Goal: Information Seeking & Learning: Learn about a topic

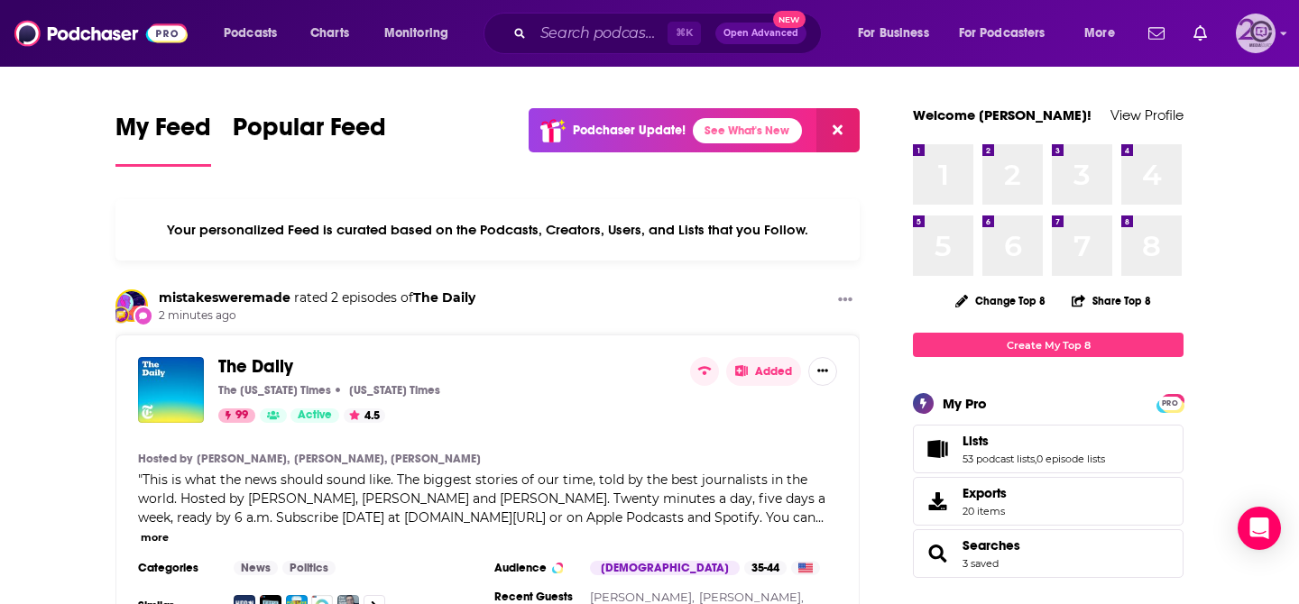
click at [1246, 41] on img "Logged in as kvolz" at bounding box center [1256, 34] width 40 height 40
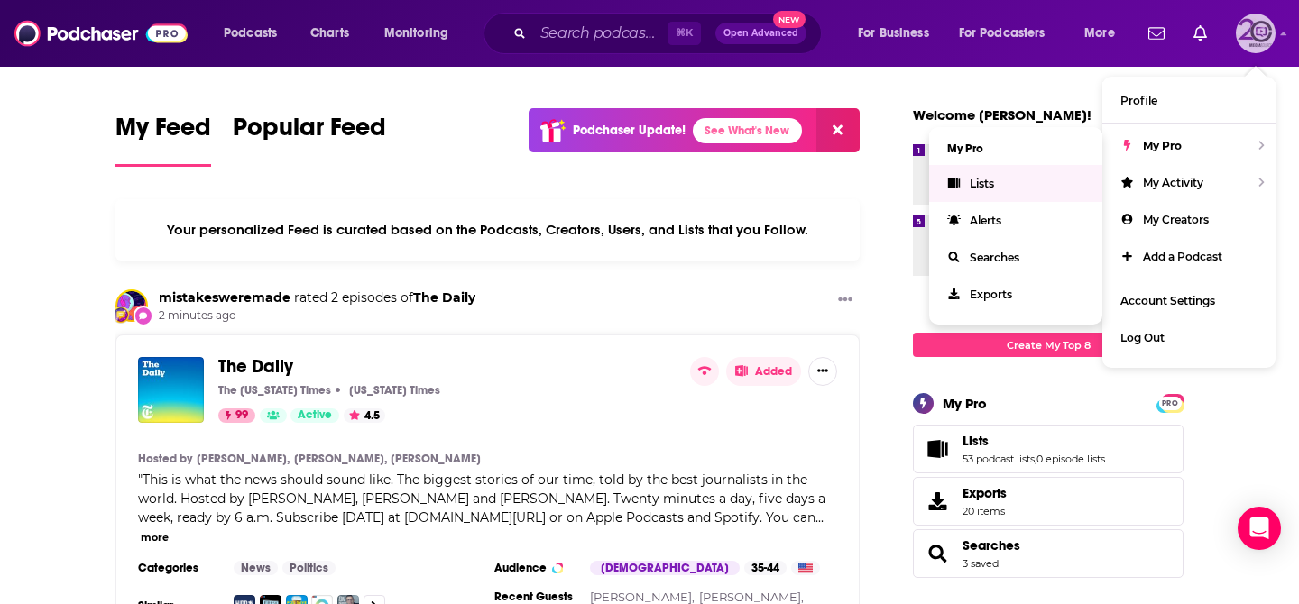
click at [993, 188] on span "Lists" at bounding box center [982, 184] width 24 height 14
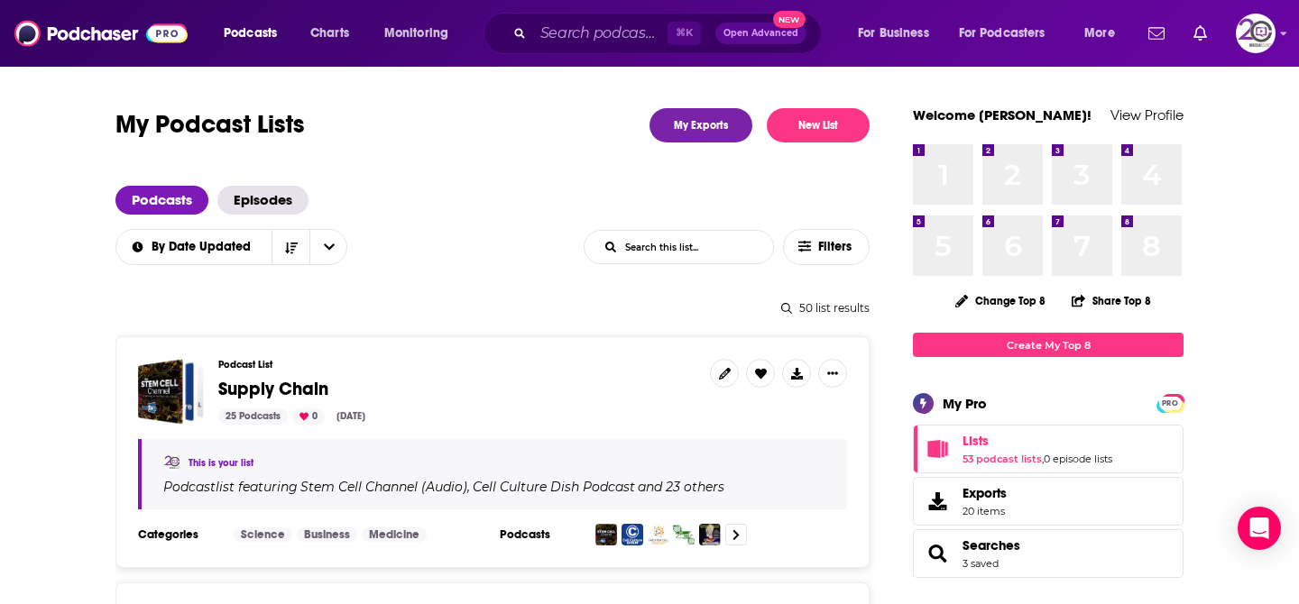
click at [544, 313] on div "50 list results" at bounding box center [492, 308] width 754 height 14
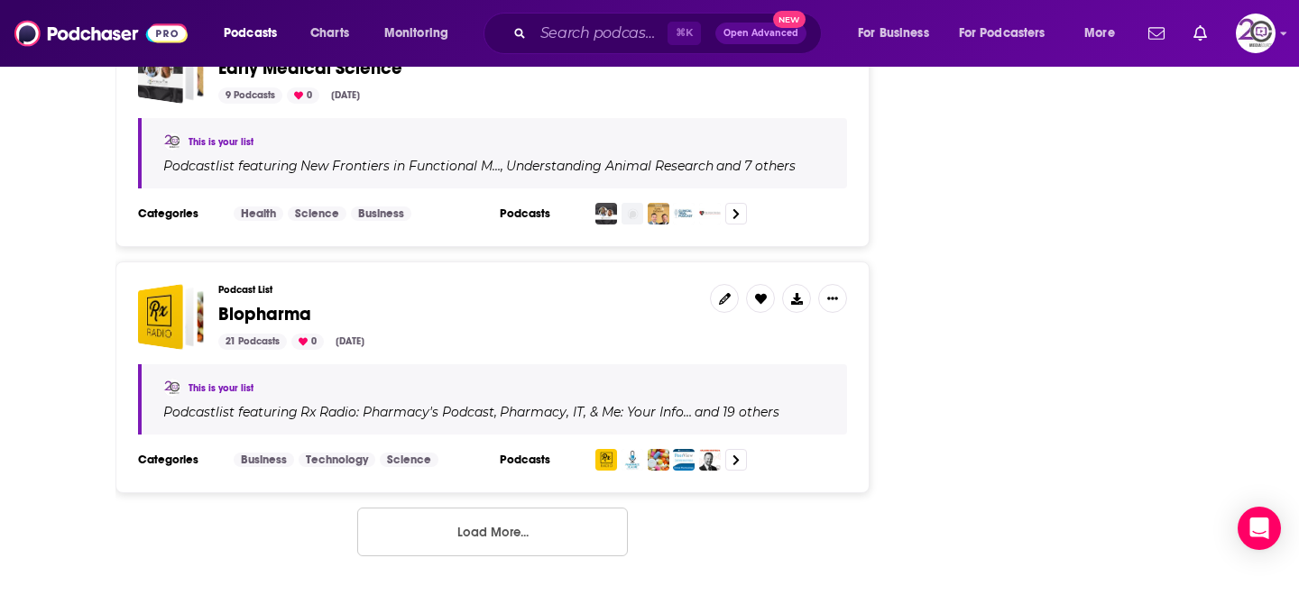
scroll to position [5986, 0]
click at [467, 515] on button "Load More..." at bounding box center [492, 531] width 271 height 49
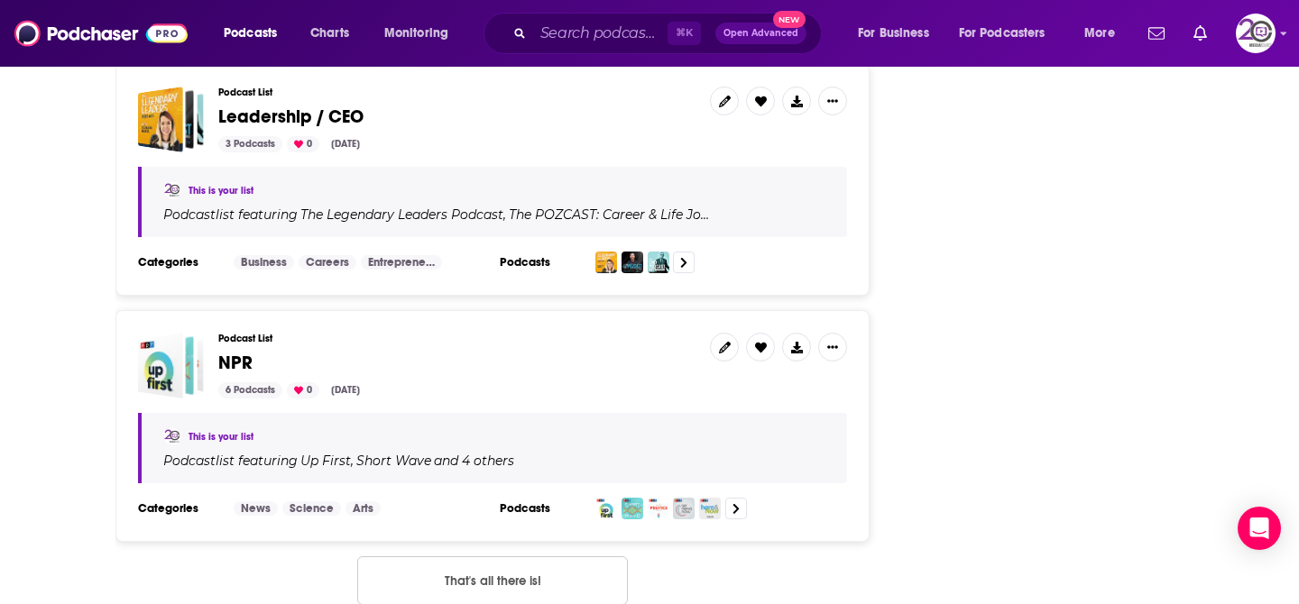
scroll to position [12151, 0]
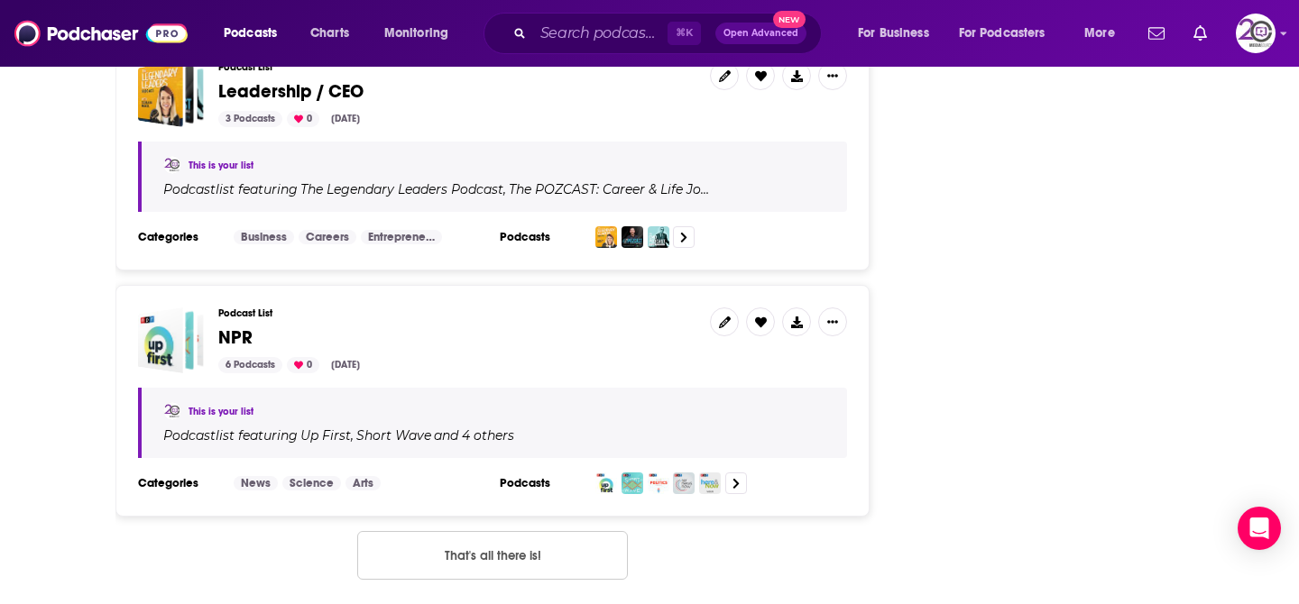
click at [538, 531] on button "That's all there is!" at bounding box center [492, 555] width 271 height 49
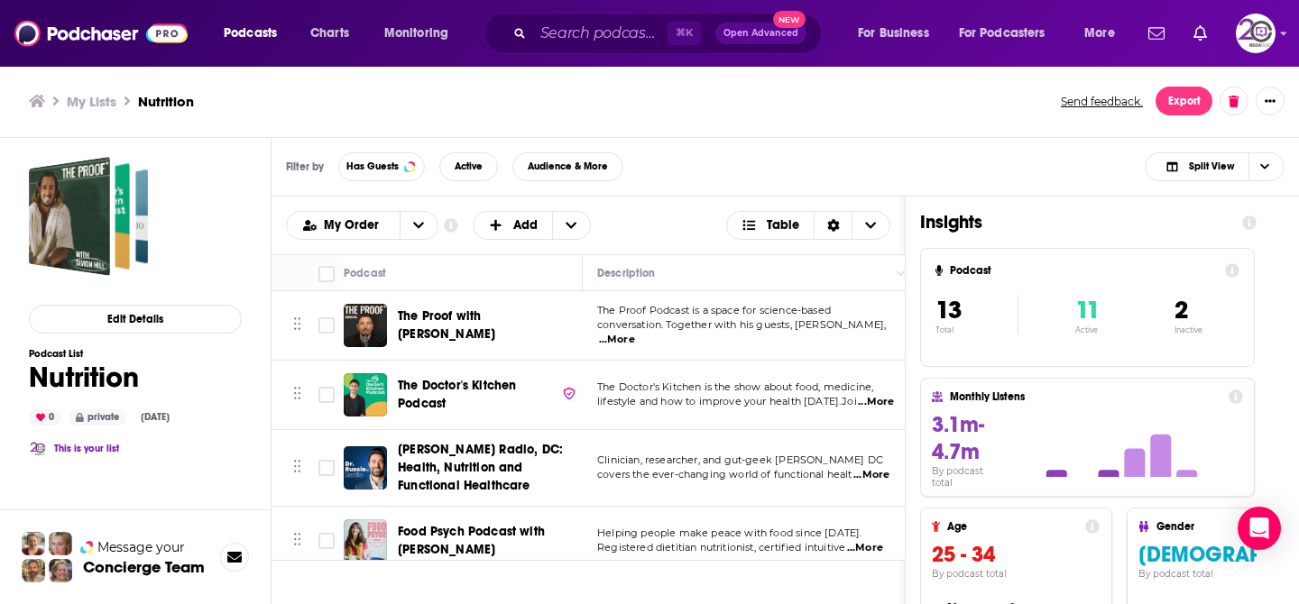
click at [482, 305] on div "The Proof with Simon Hill" at bounding box center [492, 325] width 188 height 43
click at [757, 234] on span "Table" at bounding box center [771, 225] width 88 height 31
click at [779, 256] on span "Card" at bounding box center [819, 255] width 113 height 10
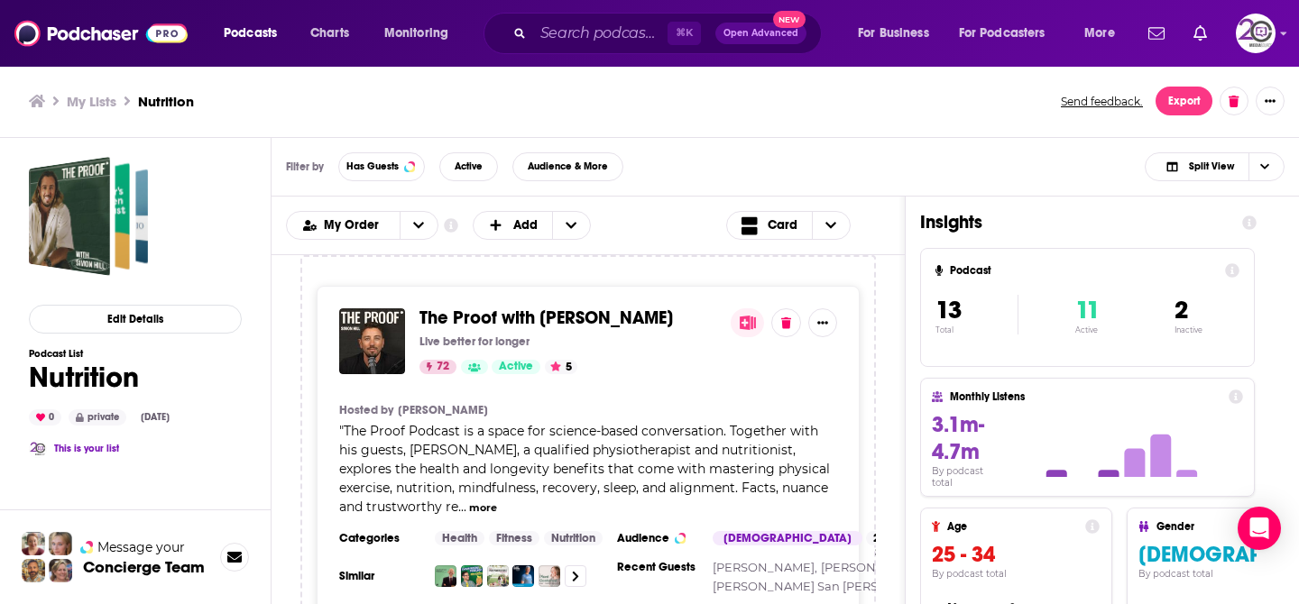
click at [684, 243] on div "Podcasts Add My Order Customize Your List Order Select the “My Order” sort and …" at bounding box center [588, 226] width 633 height 59
click at [865, 317] on div "The Proof with Simon Hill Live better for longer 72 Active 5 Hosted by Simon Hi…" at bounding box center [588, 479] width 576 height 449
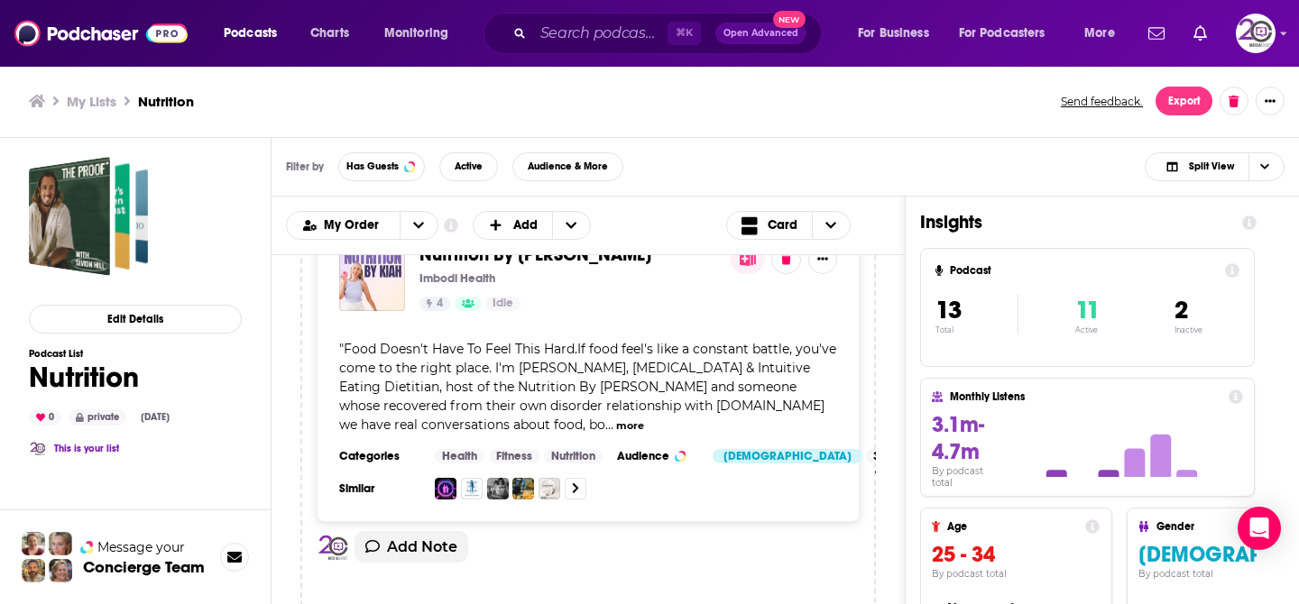
scroll to position [5578, 0]
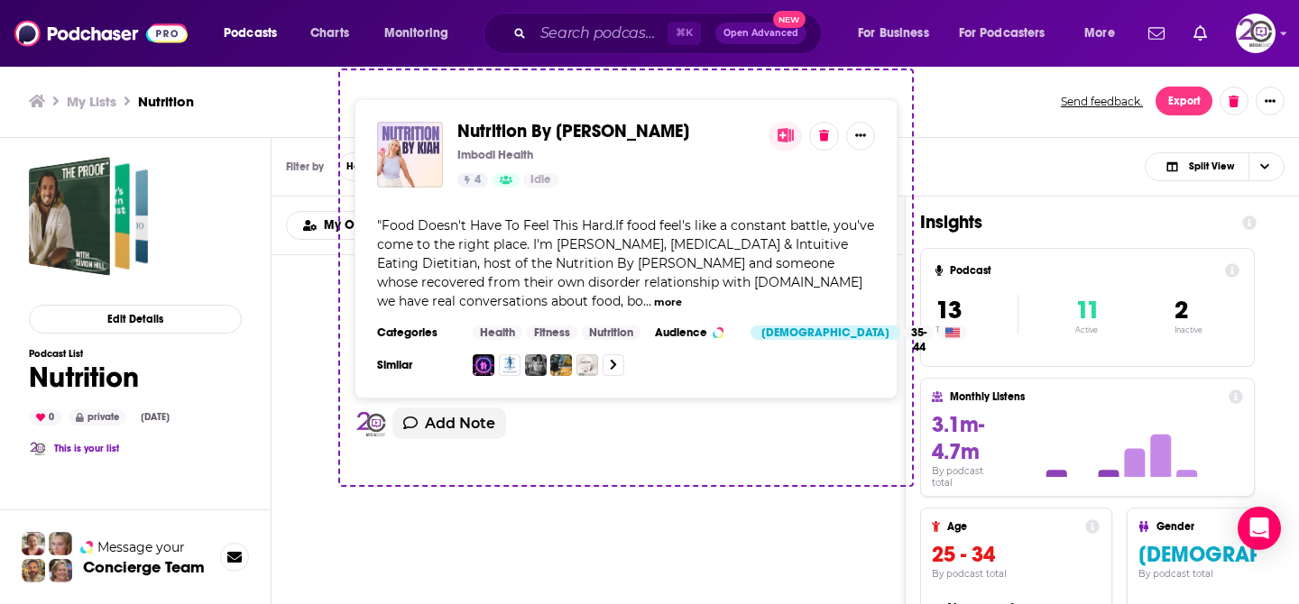
drag, startPoint x: 724, startPoint y: 540, endPoint x: 727, endPoint y: 495, distance: 45.2
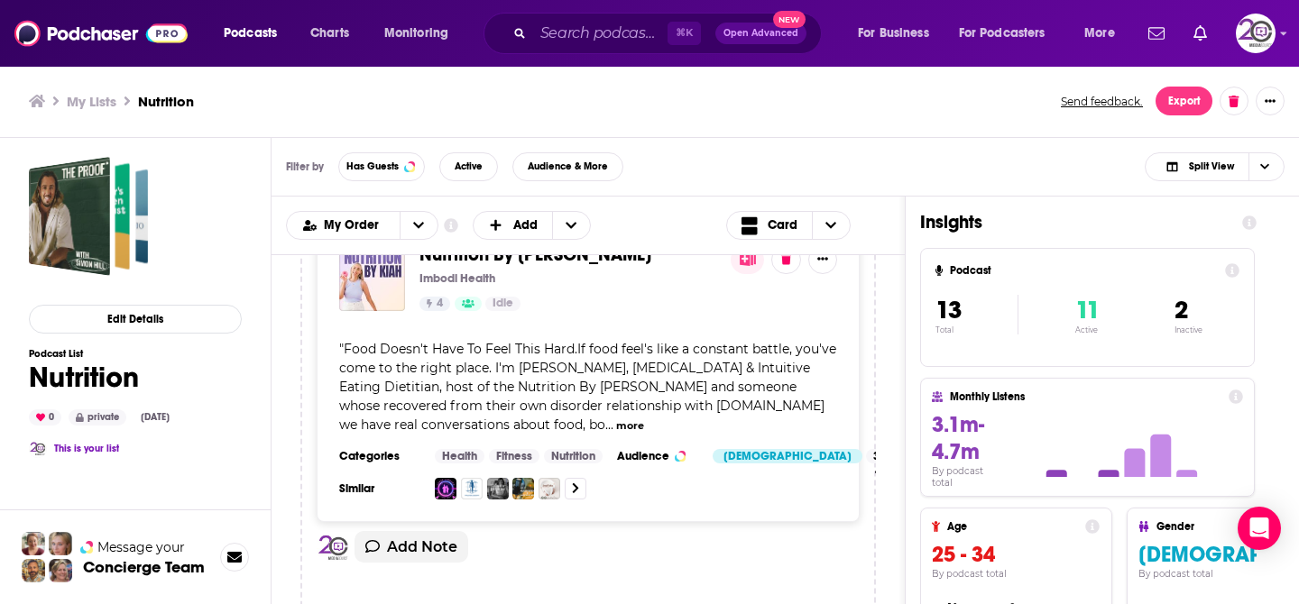
drag, startPoint x: 889, startPoint y: 362, endPoint x: 917, endPoint y: 68, distance: 295.4
click at [902, 108] on div "My Lists Nutrition Send feedback. Export Edit Details Podcast List Nutrition 0 …" at bounding box center [649, 334] width 1299 height 539
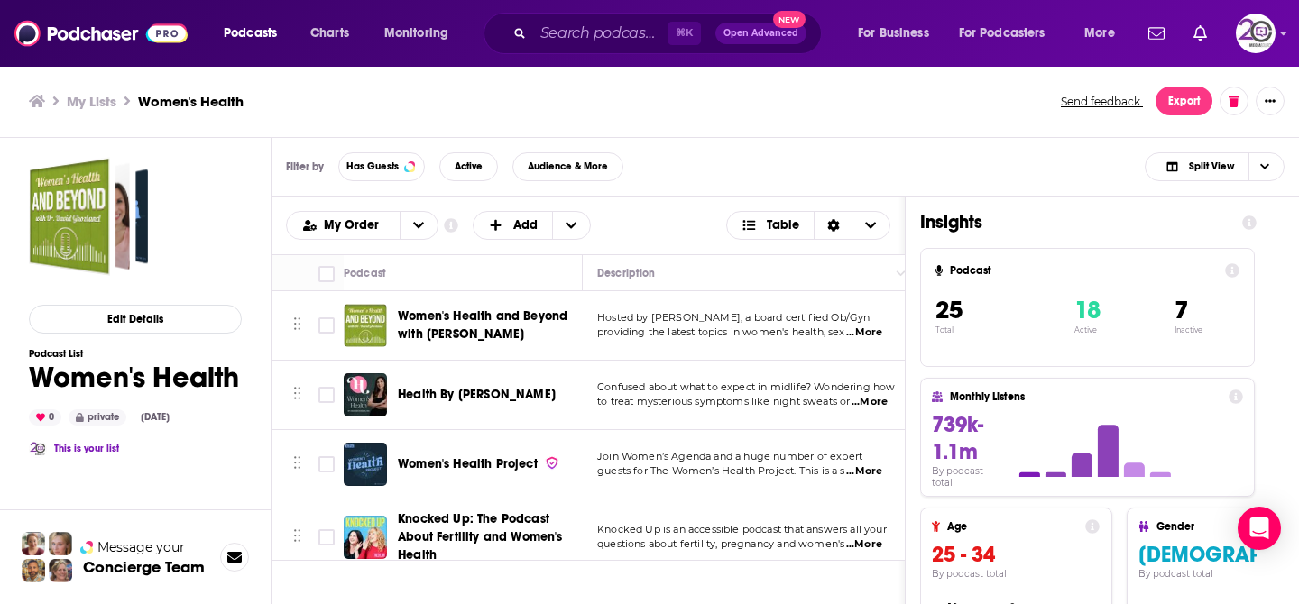
click at [607, 235] on div "My Order Customize Your List Order Select the “My Order” sort and remove all fi…" at bounding box center [588, 225] width 604 height 29
click at [633, 384] on span "Confused about what to expect in midlife? Wondering how" at bounding box center [746, 387] width 298 height 13
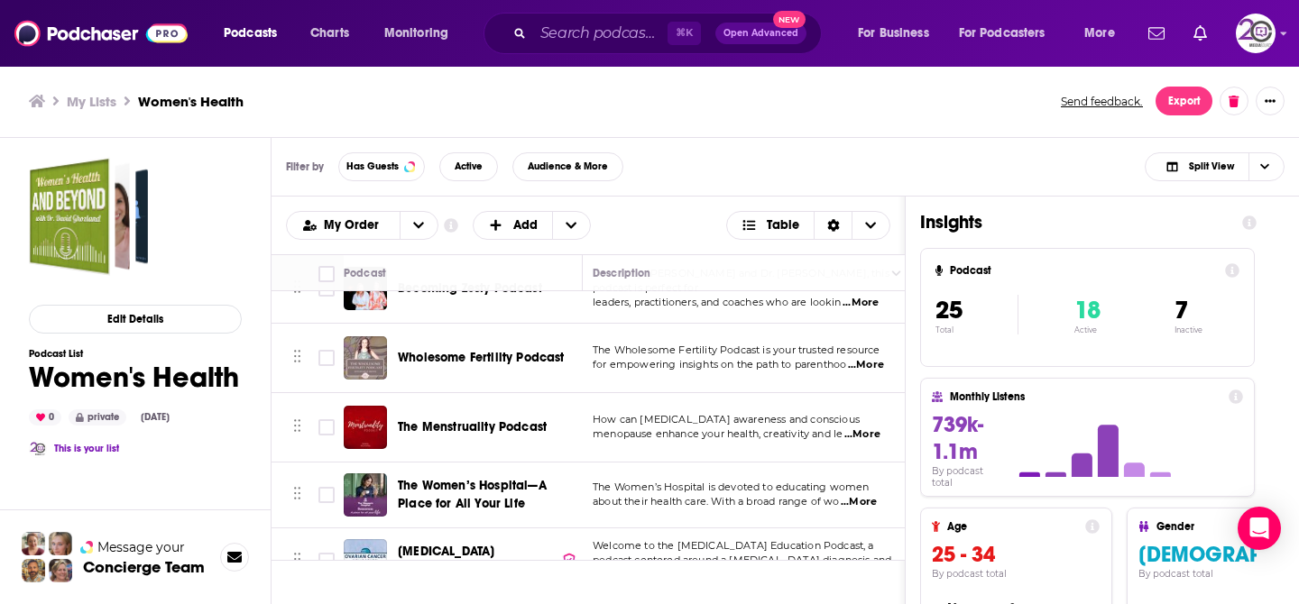
scroll to position [1449, 4]
click at [570, 34] on input "Search podcasts, credits, & more..." at bounding box center [600, 33] width 134 height 29
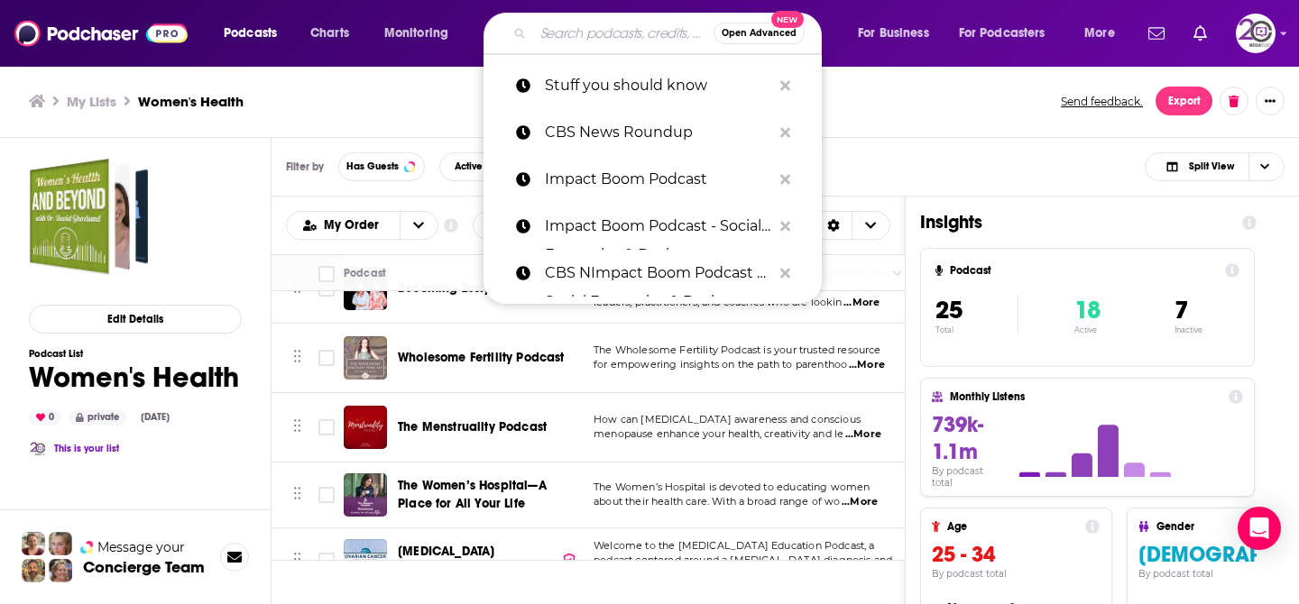
type input "f"
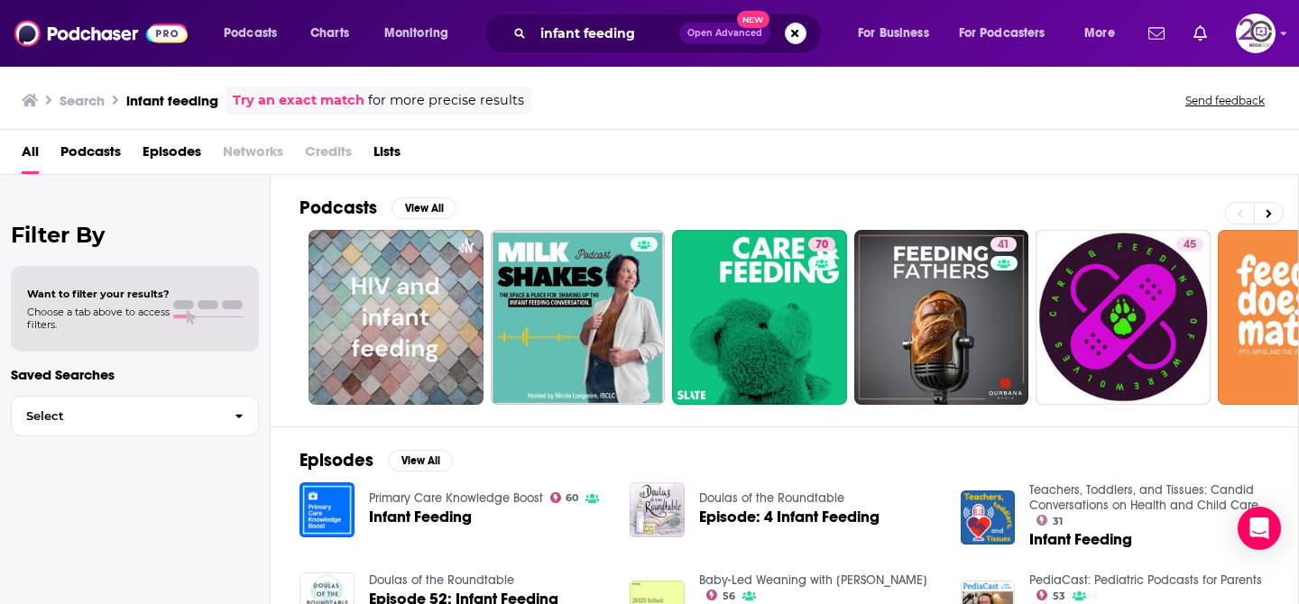
click at [687, 150] on div "All Podcasts Episodes Networks Credits Lists" at bounding box center [653, 155] width 1263 height 37
click at [760, 194] on div "Podcasts View All 70 41 45 36 33 30 + 3k" at bounding box center [799, 301] width 1000 height 252
click at [414, 200] on button "View All" at bounding box center [424, 209] width 65 height 22
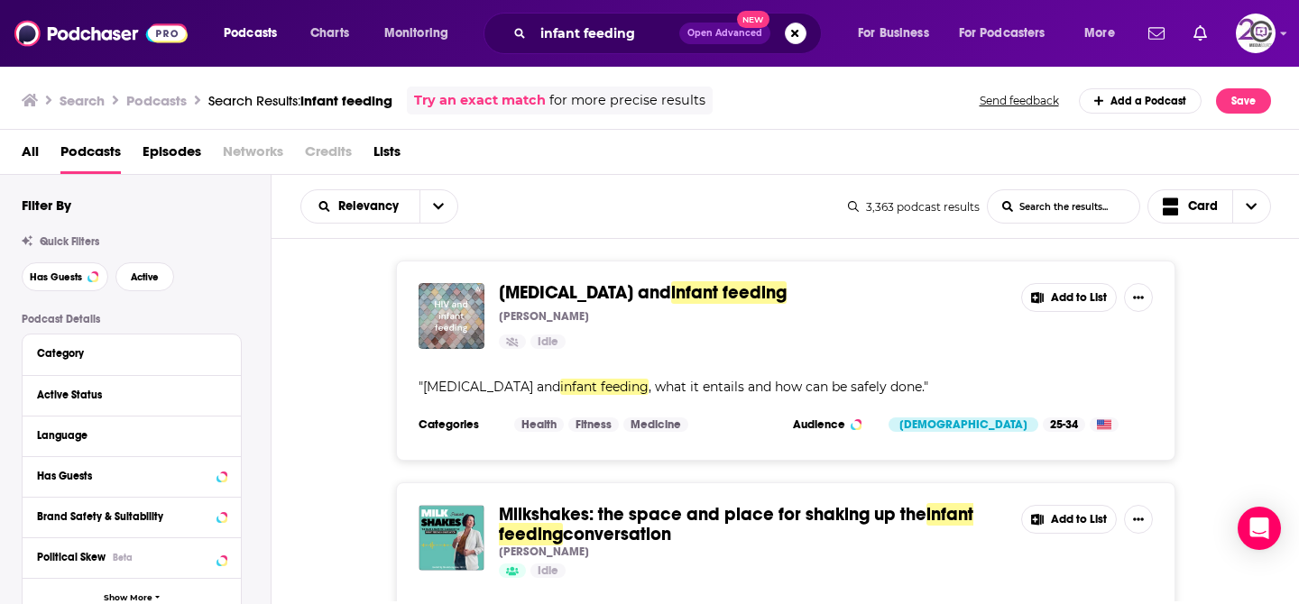
click at [736, 206] on div "Relevancy List Search Input Search the results... Card" at bounding box center [574, 206] width 548 height 34
click at [1214, 321] on div "HIV and infant feeding Josh Blue Idle Add to List " HIV and infant feeding , wh…" at bounding box center [786, 361] width 1028 height 200
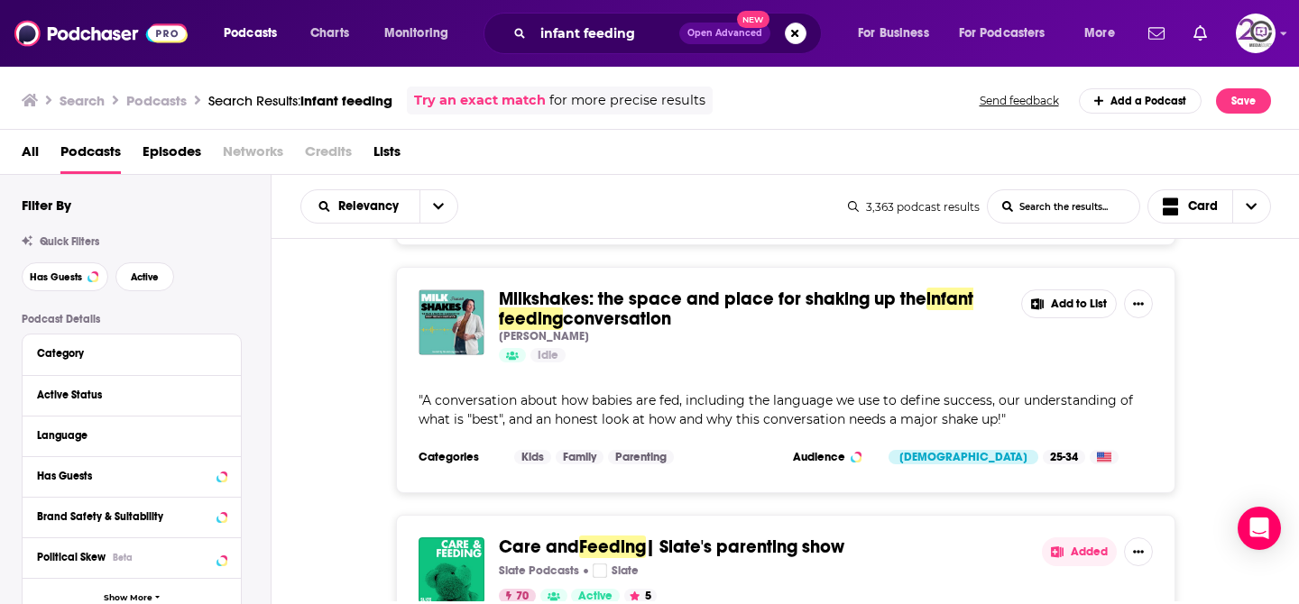
scroll to position [217, 0]
click at [1203, 388] on div "Milkshakes: the space and place for shaking up the infant feeding conversation …" at bounding box center [786, 379] width 1028 height 226
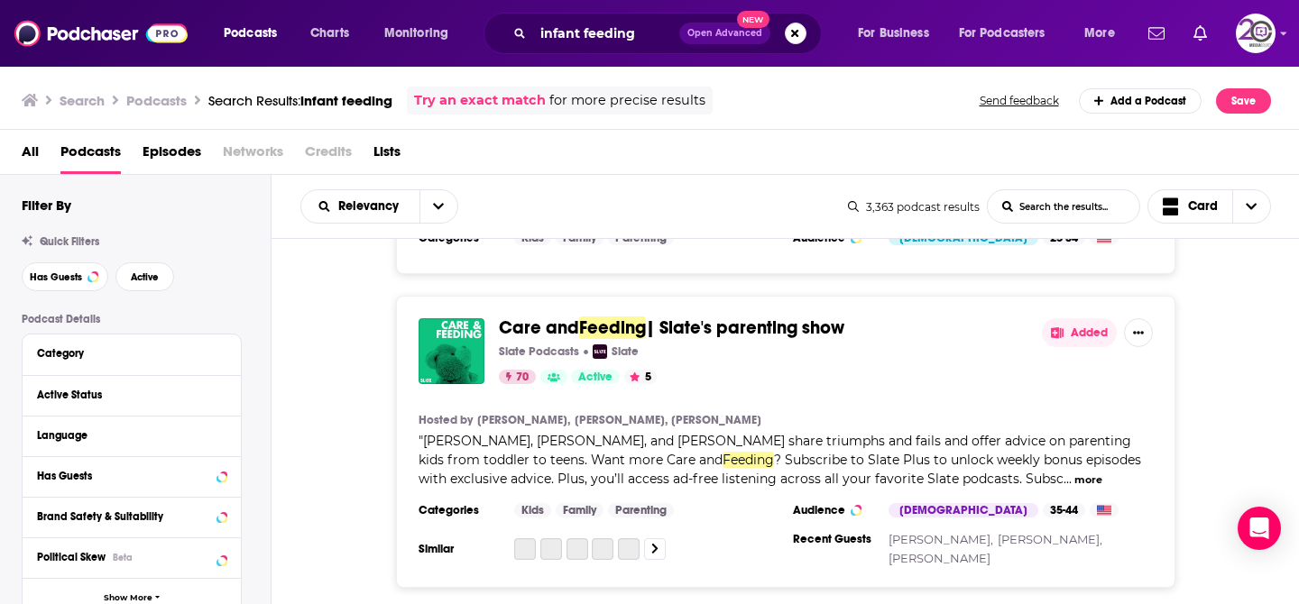
scroll to position [469, 0]
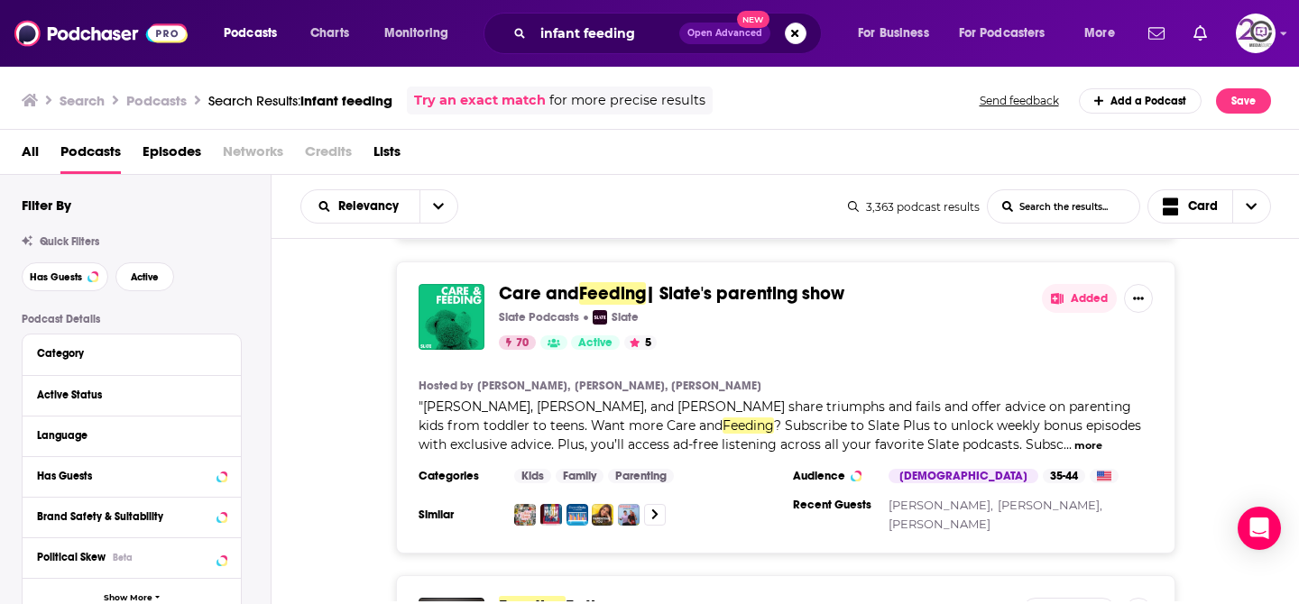
click at [1235, 364] on div "Care and Feeding | Slate's parenting show Slate Podcasts Slate 70 Active 5 Adde…" at bounding box center [786, 408] width 1028 height 292
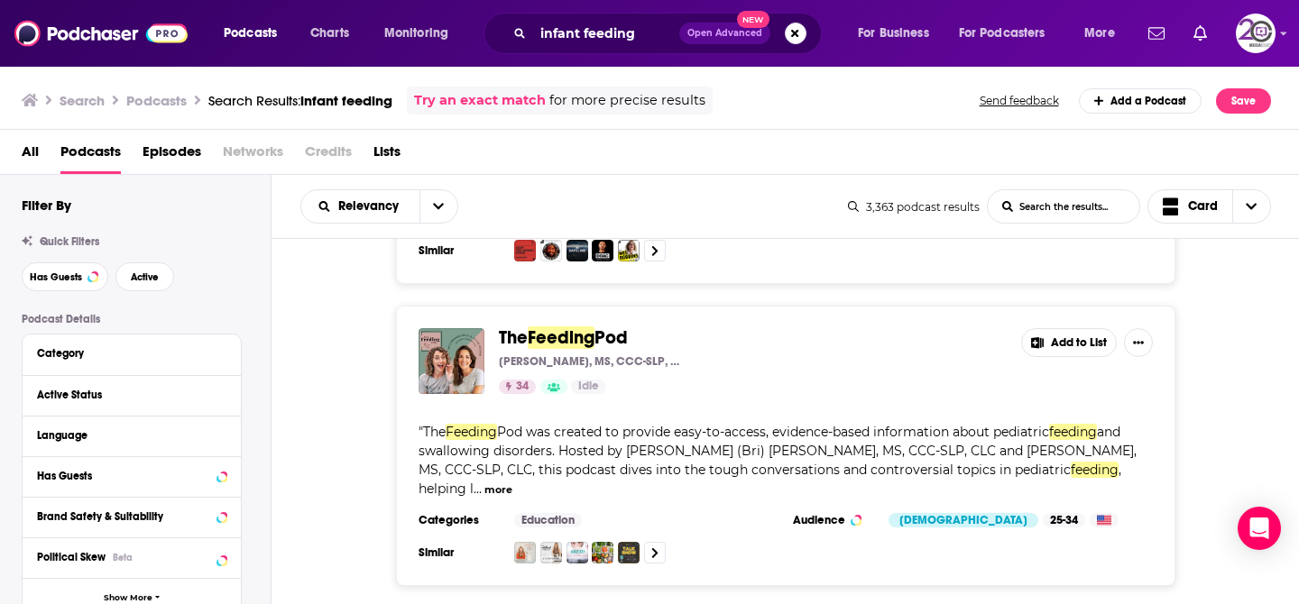
scroll to position [2995, 0]
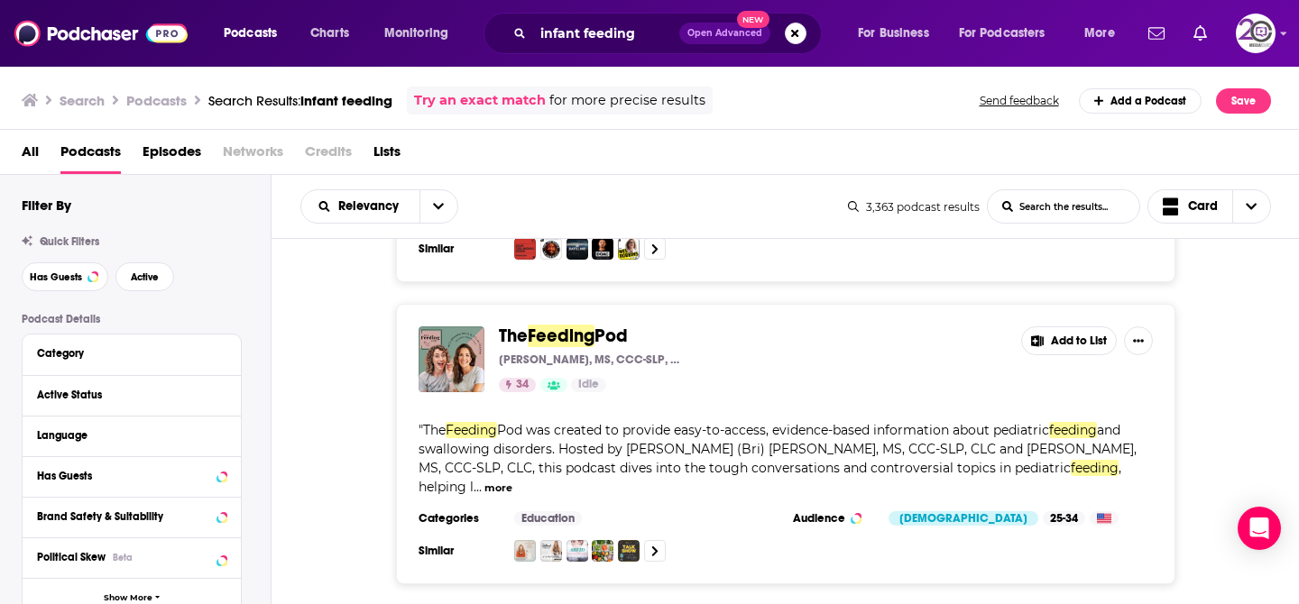
click at [1221, 403] on div "The Feeding Pod Brianna Miluk, MS, CCC-SLP, CLC & Tovah Feehan, MS, CCC-SLP, CL…" at bounding box center [786, 444] width 1028 height 281
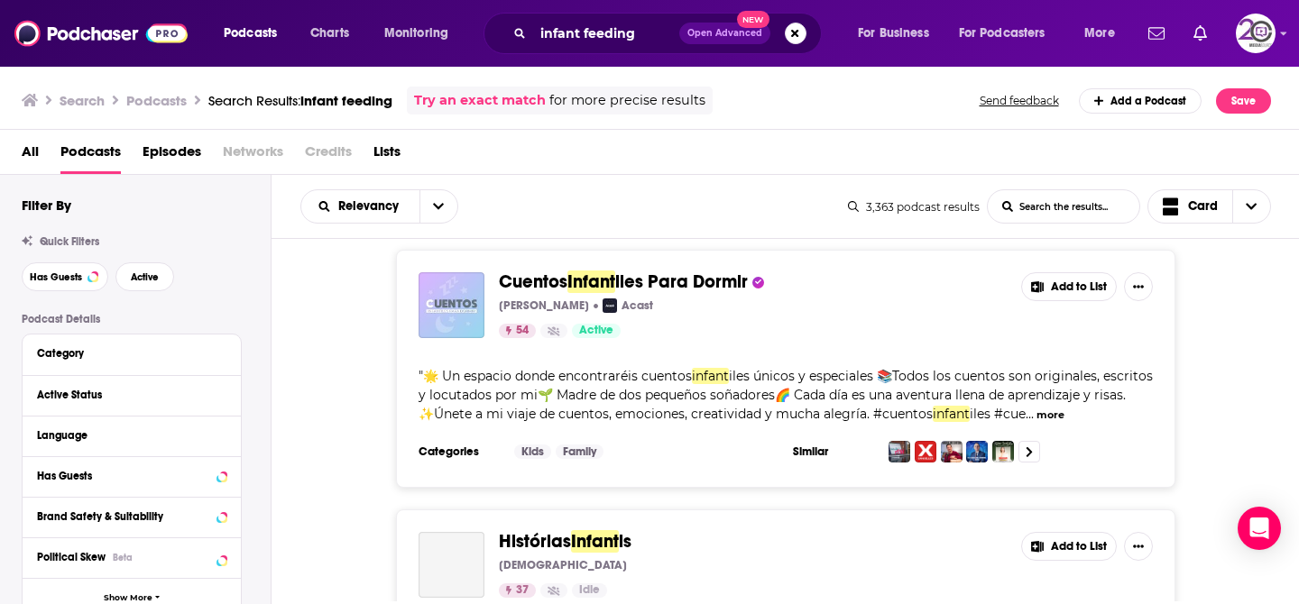
scroll to position [4907, 0]
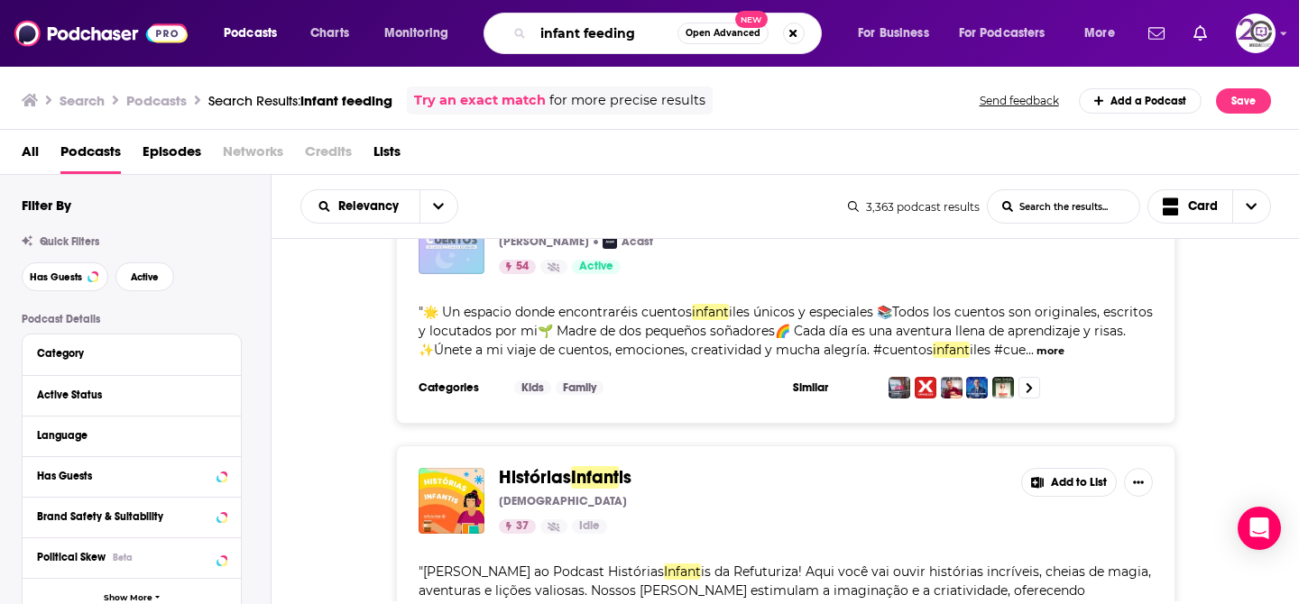
drag, startPoint x: 643, startPoint y: 39, endPoint x: 585, endPoint y: 37, distance: 57.8
click at [586, 38] on input "infant feeding" at bounding box center [605, 33] width 144 height 29
type input "infant formula"
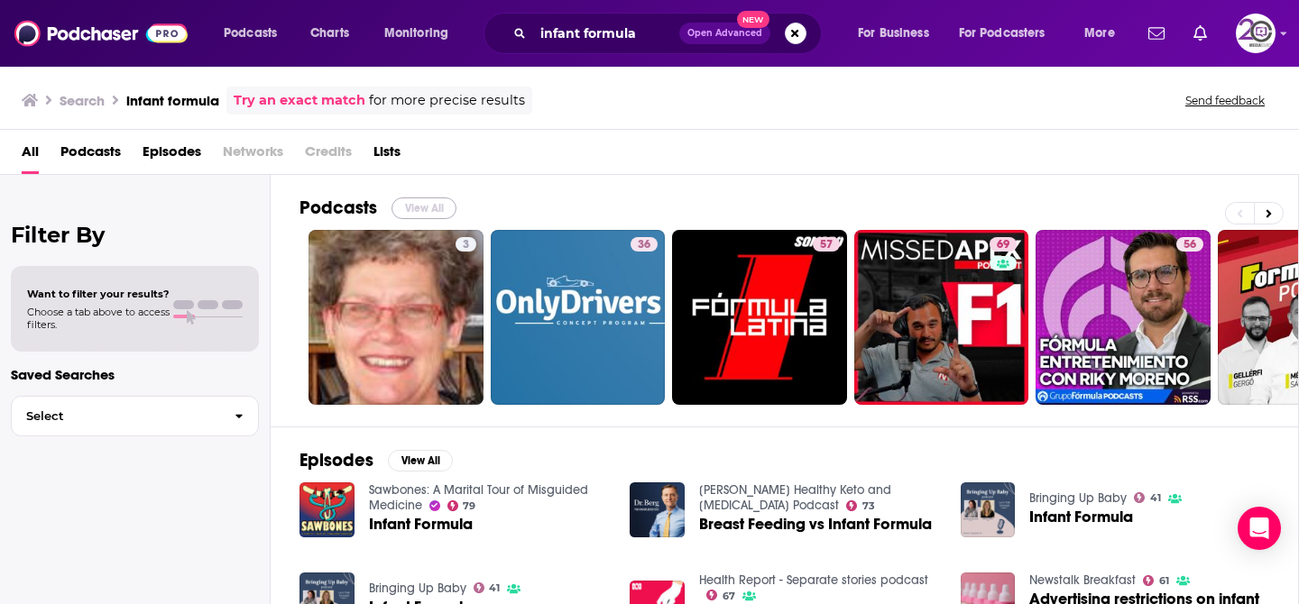
drag, startPoint x: 440, startPoint y: 211, endPoint x: 1171, endPoint y: 542, distance: 802.2
click at [431, 207] on button "View All" at bounding box center [424, 209] width 65 height 22
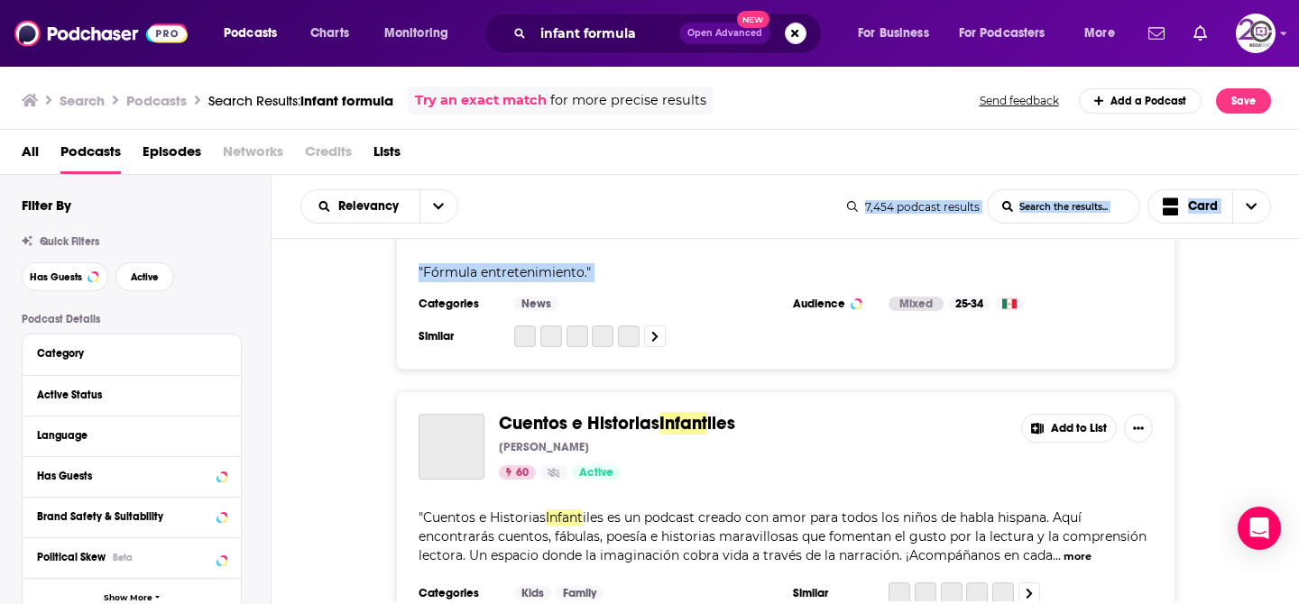
drag, startPoint x: 677, startPoint y: 208, endPoint x: 480, endPoint y: 213, distance: 196.7
click at [480, 226] on div "Relevancy List Search Input Search the results... Card 7,454 podcast results Li…" at bounding box center [786, 207] width 1028 height 64
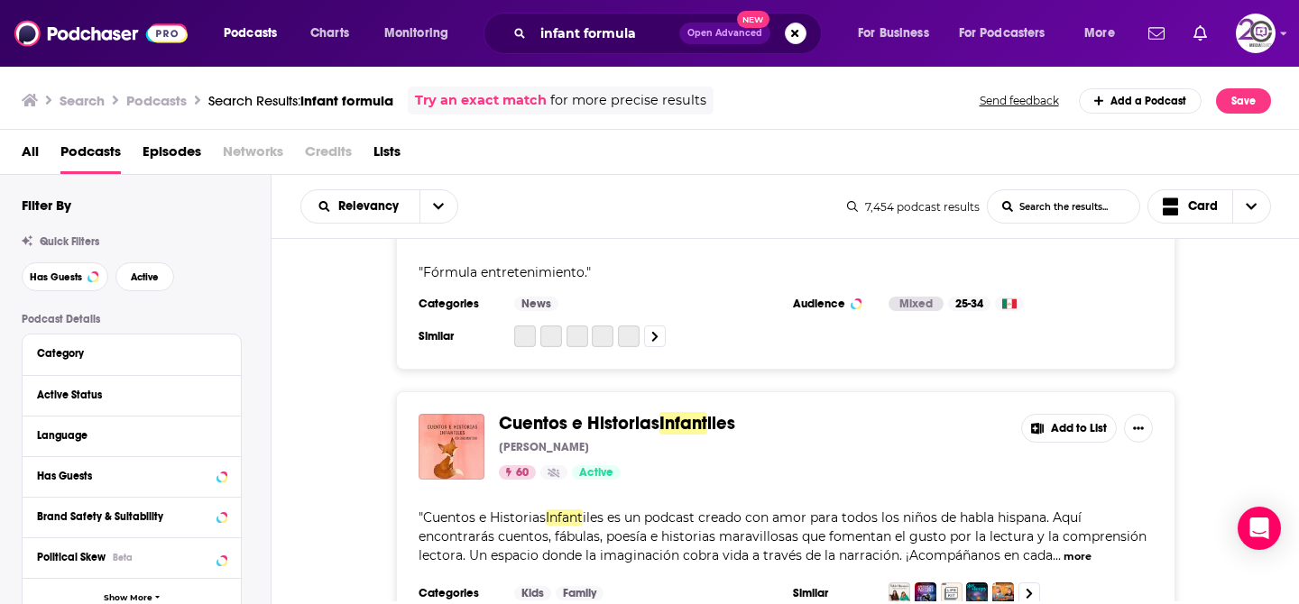
scroll to position [1542, 0]
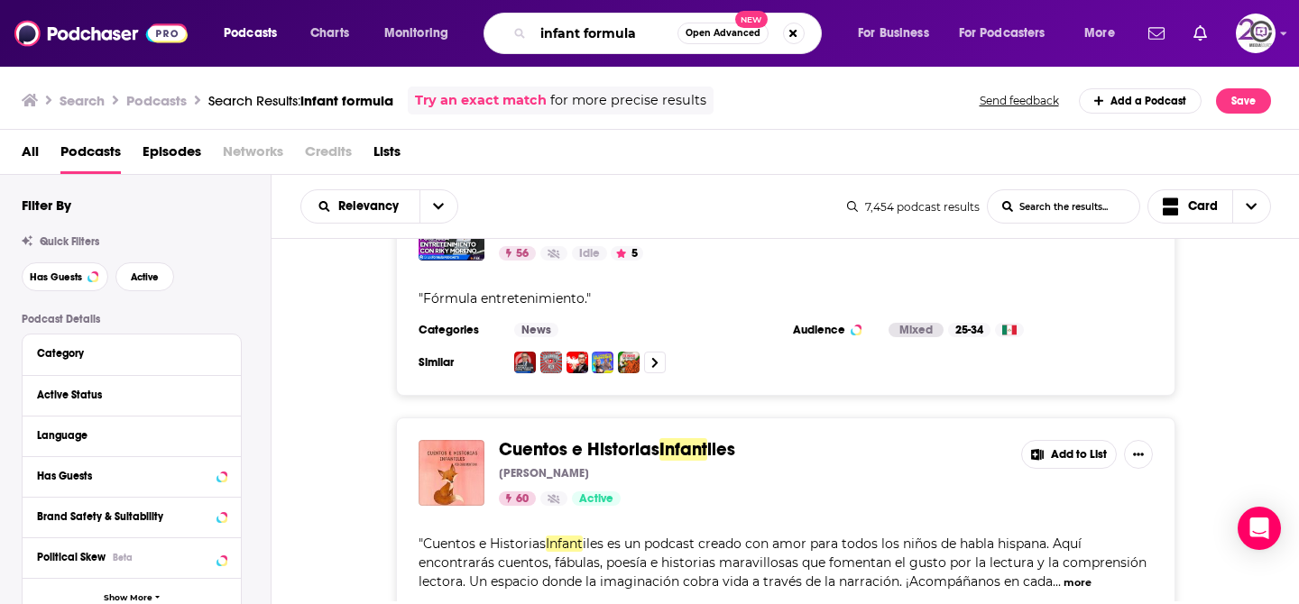
drag, startPoint x: 644, startPoint y: 21, endPoint x: 687, endPoint y: 35, distance: 44.8
click at [687, 35] on div "infant formula Open Advanced New" at bounding box center [653, 33] width 338 height 41
type input "baby"
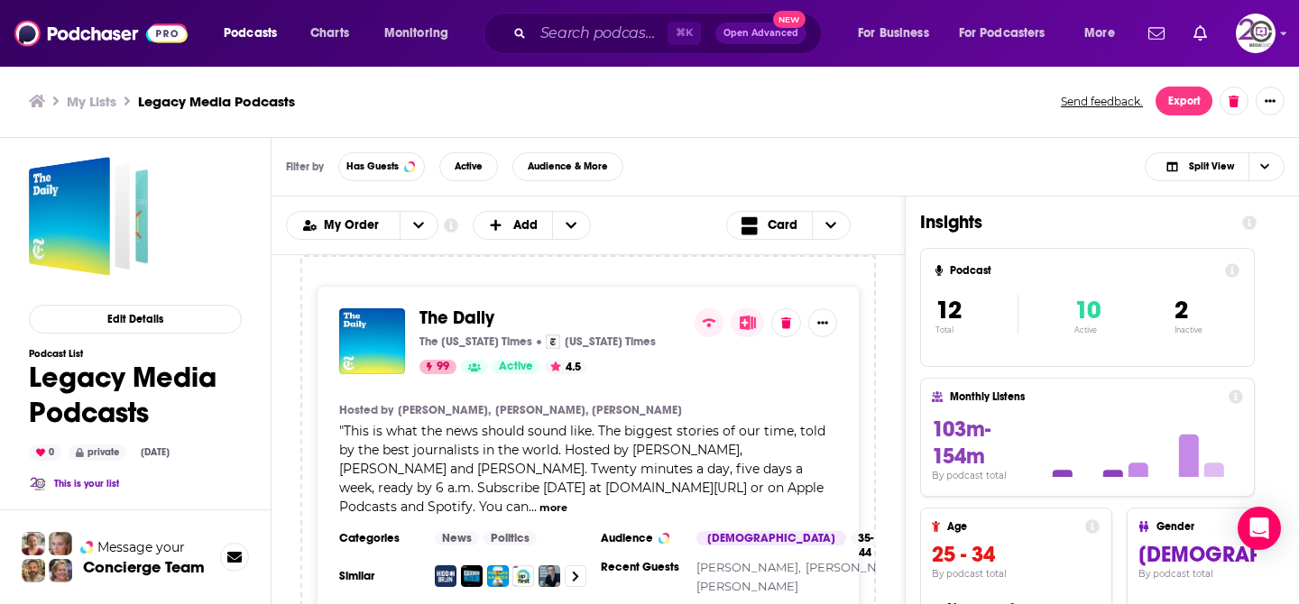
click at [703, 118] on div "My Lists Legacy Media Podcasts Send feedback. Export" at bounding box center [649, 101] width 1299 height 73
click at [709, 201] on div "Podcasts Add My Order Customize Your List Order Select the “My Order” sort and …" at bounding box center [588, 226] width 633 height 59
click at [788, 231] on span "Card" at bounding box center [783, 225] width 30 height 13
click at [789, 286] on span "Table" at bounding box center [820, 286] width 113 height 10
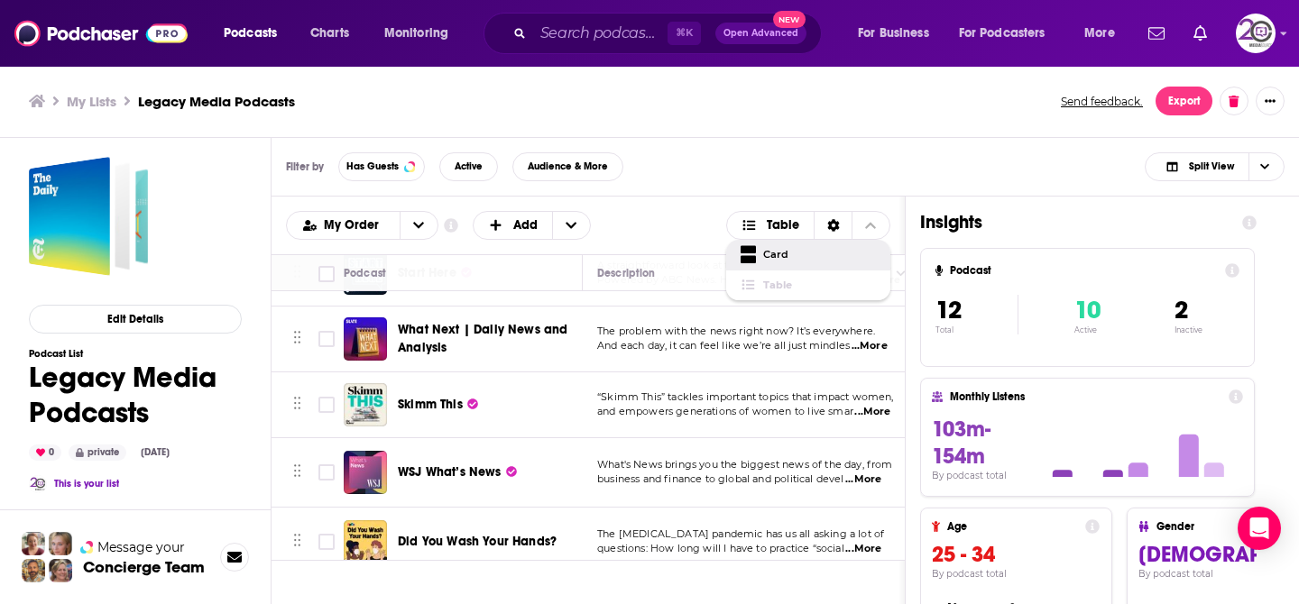
scroll to position [315, 0]
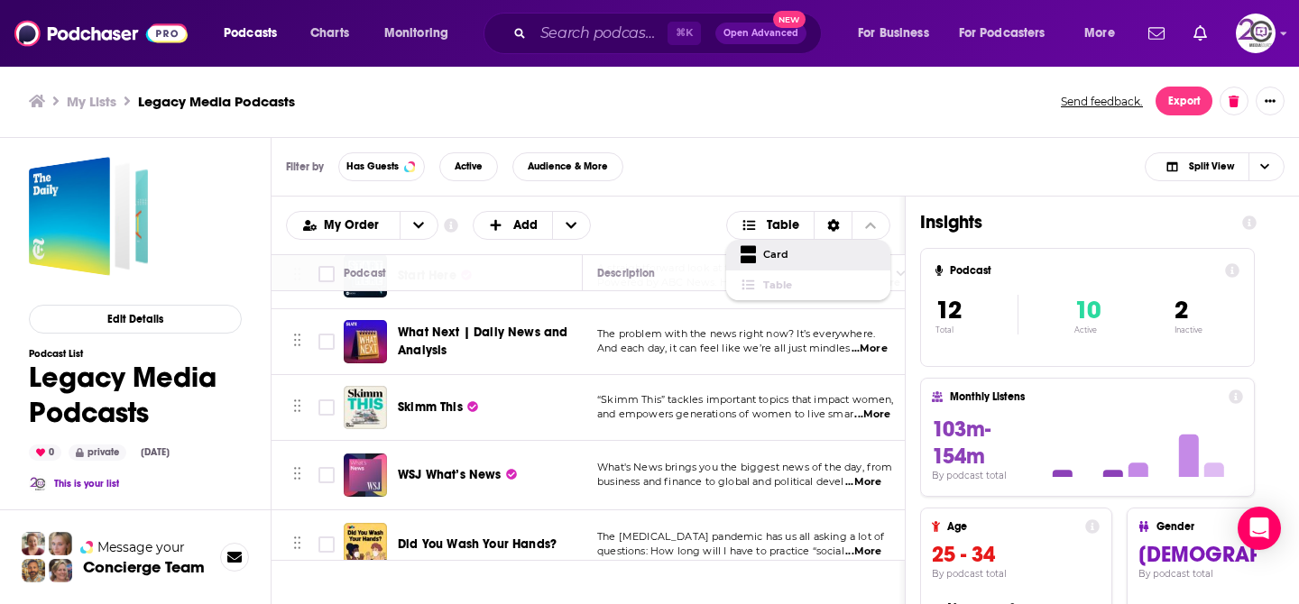
drag, startPoint x: 713, startPoint y: 358, endPoint x: 680, endPoint y: 308, distance: 60.1
click at [681, 309] on tbody "The Daily This is what the news should sound like. The biggest stories of our t…" at bounding box center [1124, 377] width 1704 height 800
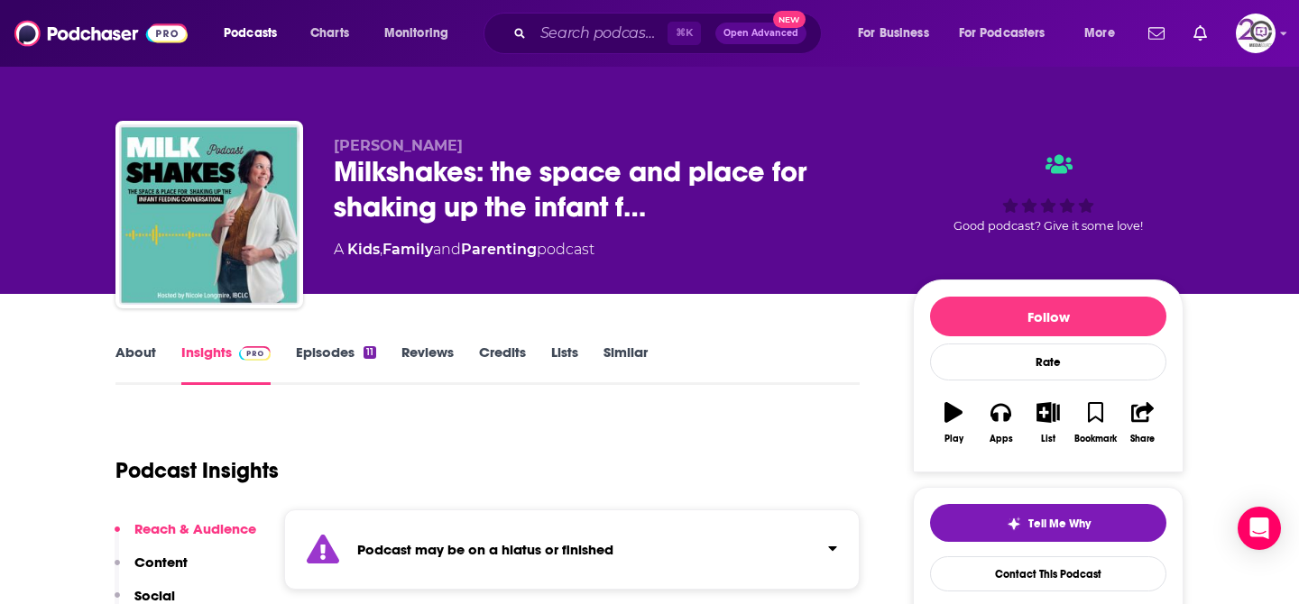
click at [335, 362] on link "Episodes 11" at bounding box center [336, 364] width 80 height 41
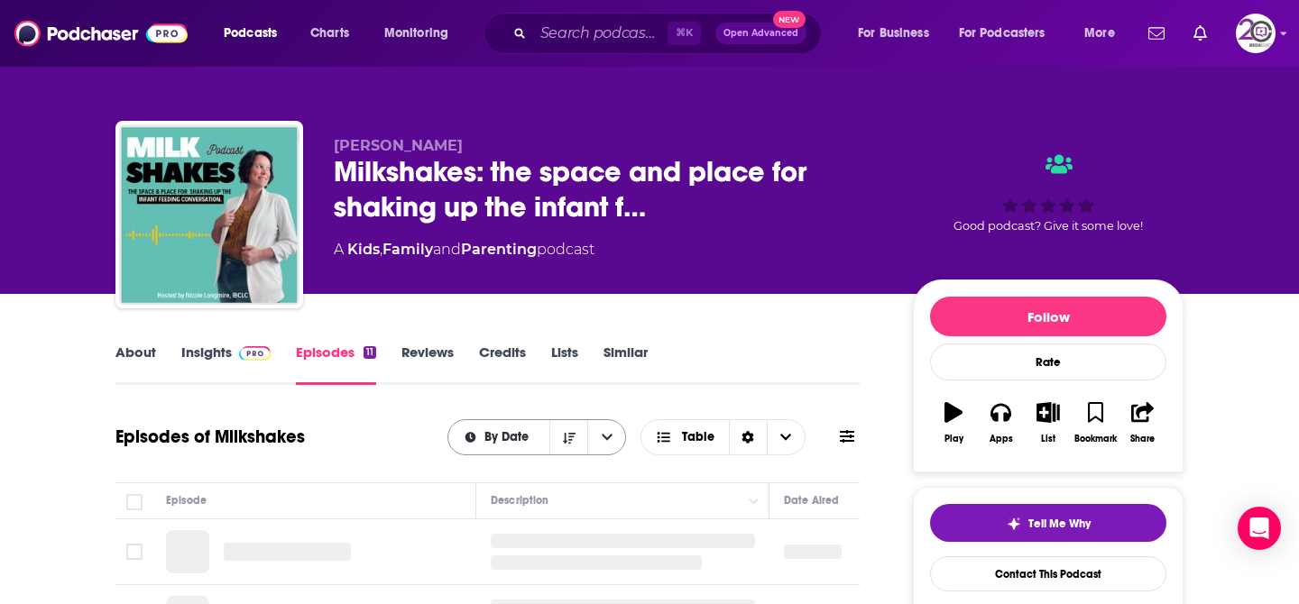
click at [502, 420] on div "By Date" at bounding box center [537, 437] width 180 height 36
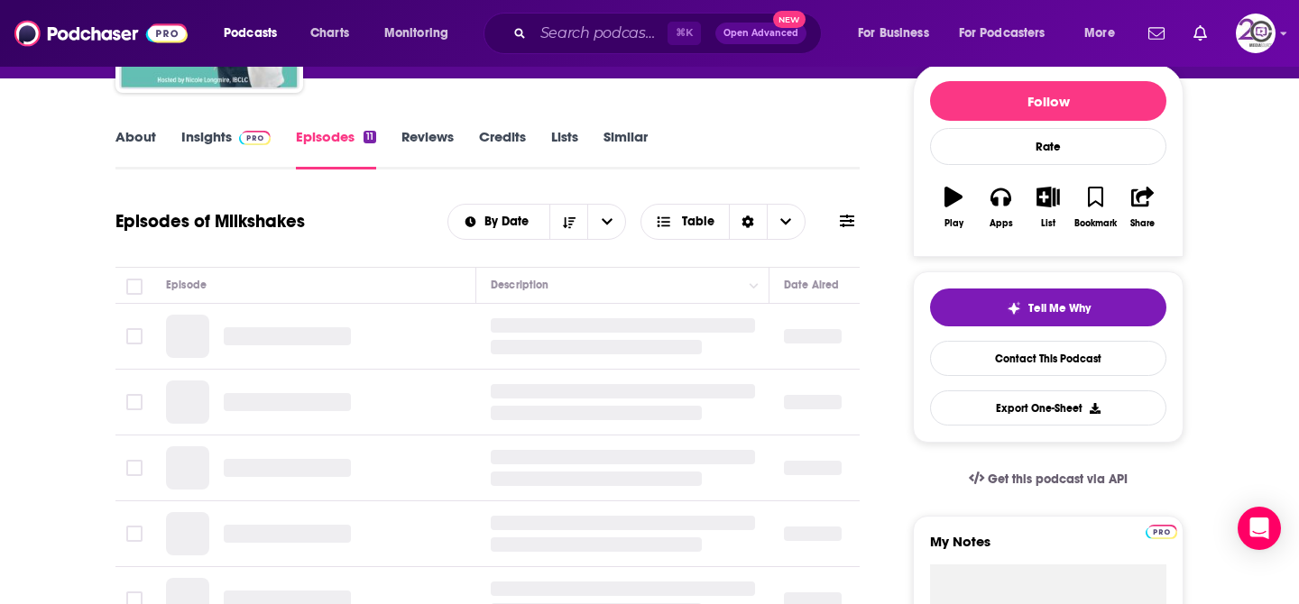
scroll to position [217, 0]
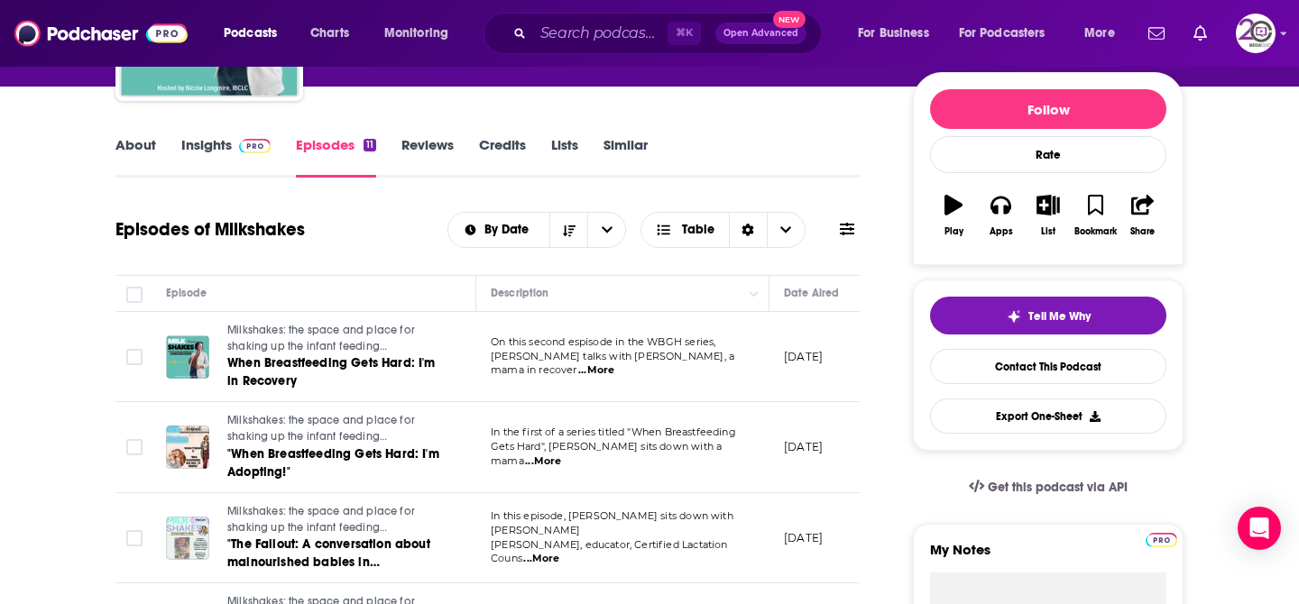
scroll to position [180, 0]
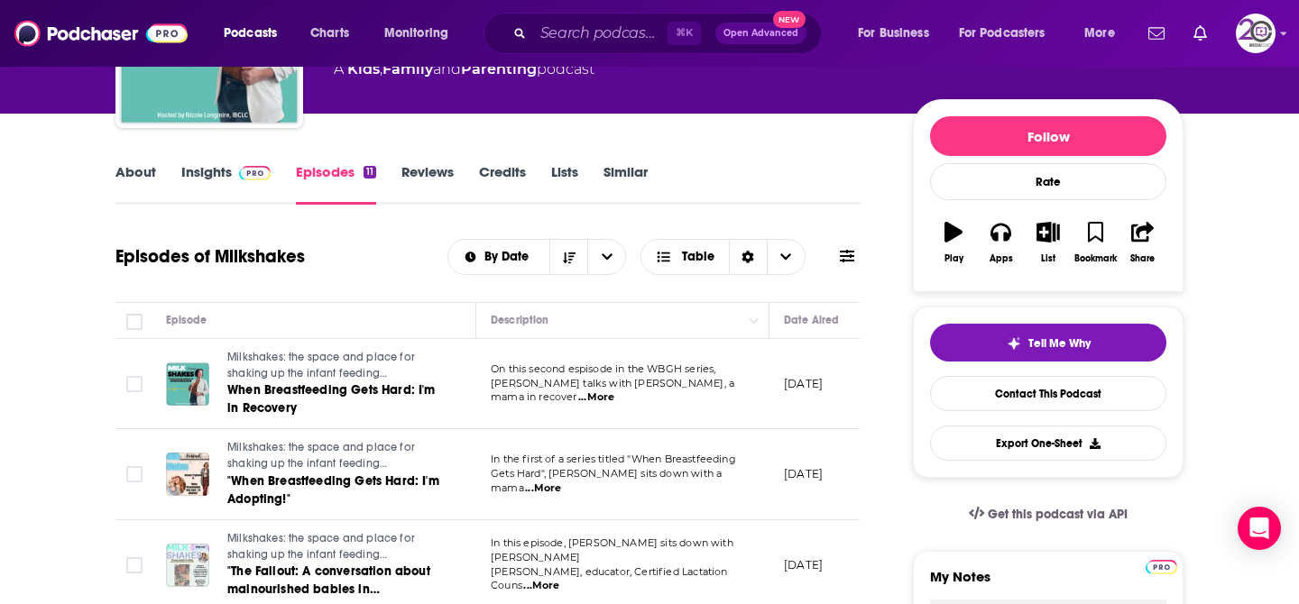
click at [638, 170] on link "Similar" at bounding box center [626, 183] width 44 height 41
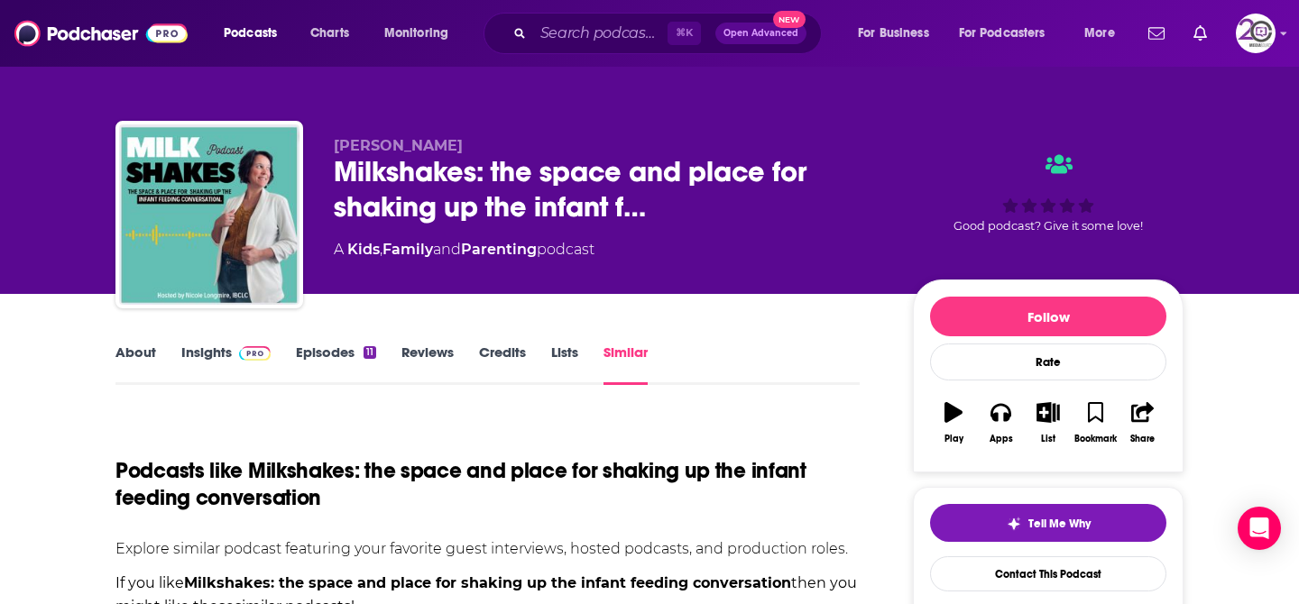
click at [630, 466] on h1 "Podcasts like Milkshakes: the space and place for shaking up the infant feeding…" at bounding box center [487, 484] width 744 height 54
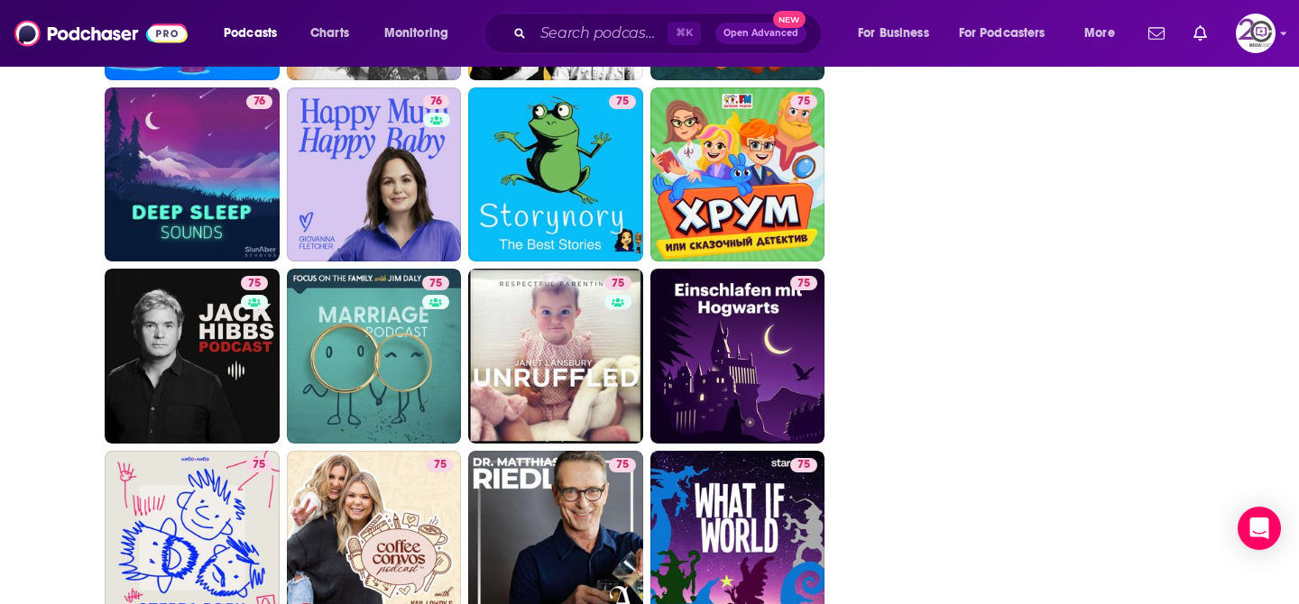
scroll to position [2093, 0]
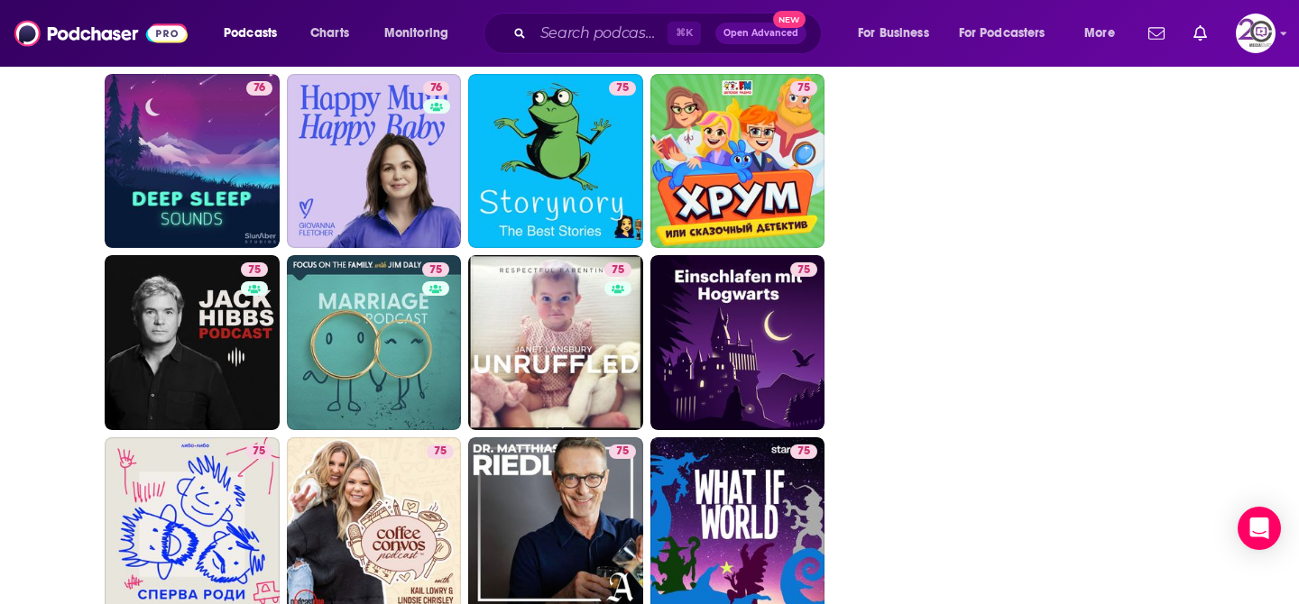
click at [888, 365] on div "About Insights Episodes 11 Reviews Credits Lists Similar Podcasts like Milkshak…" at bounding box center [500, 604] width 826 height 4713
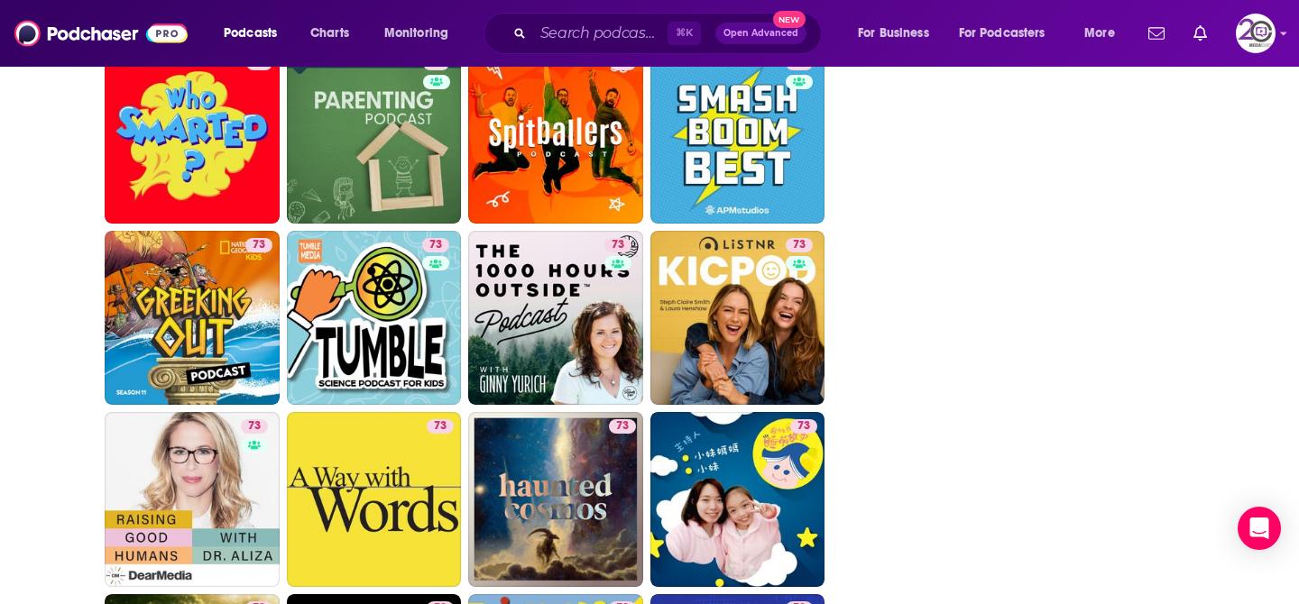
scroll to position [2851, 0]
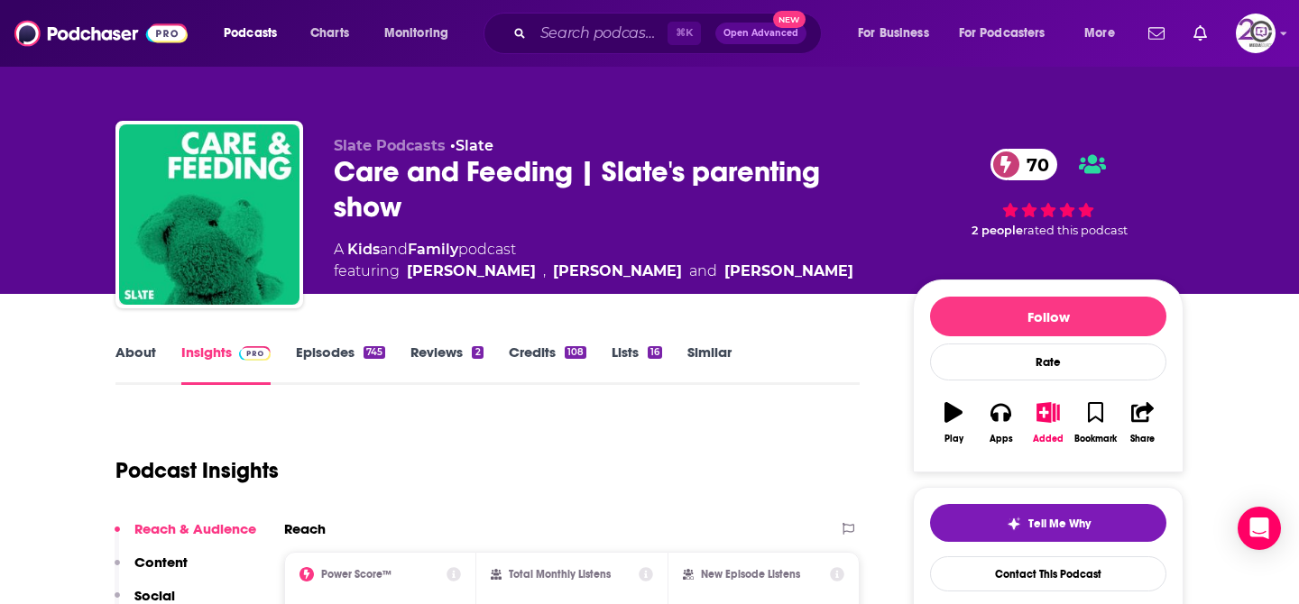
click at [557, 458] on div "Podcast Insights" at bounding box center [480, 460] width 730 height 92
click at [146, 357] on link "About" at bounding box center [135, 364] width 41 height 41
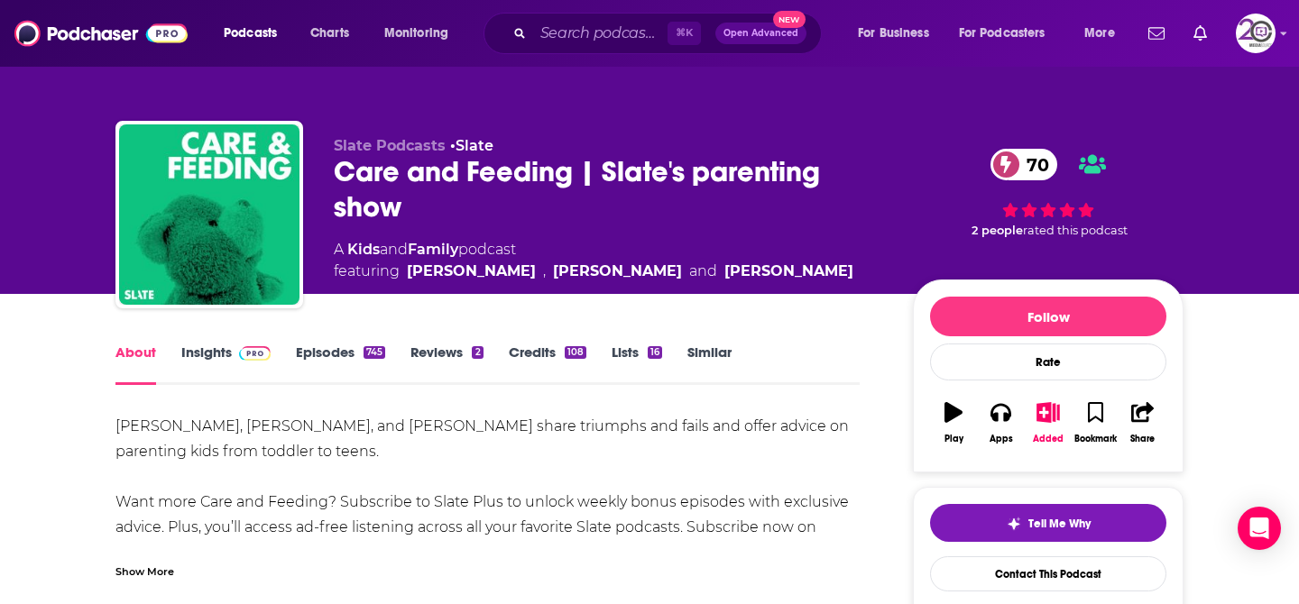
click at [135, 563] on div "Show More" at bounding box center [144, 570] width 59 height 17
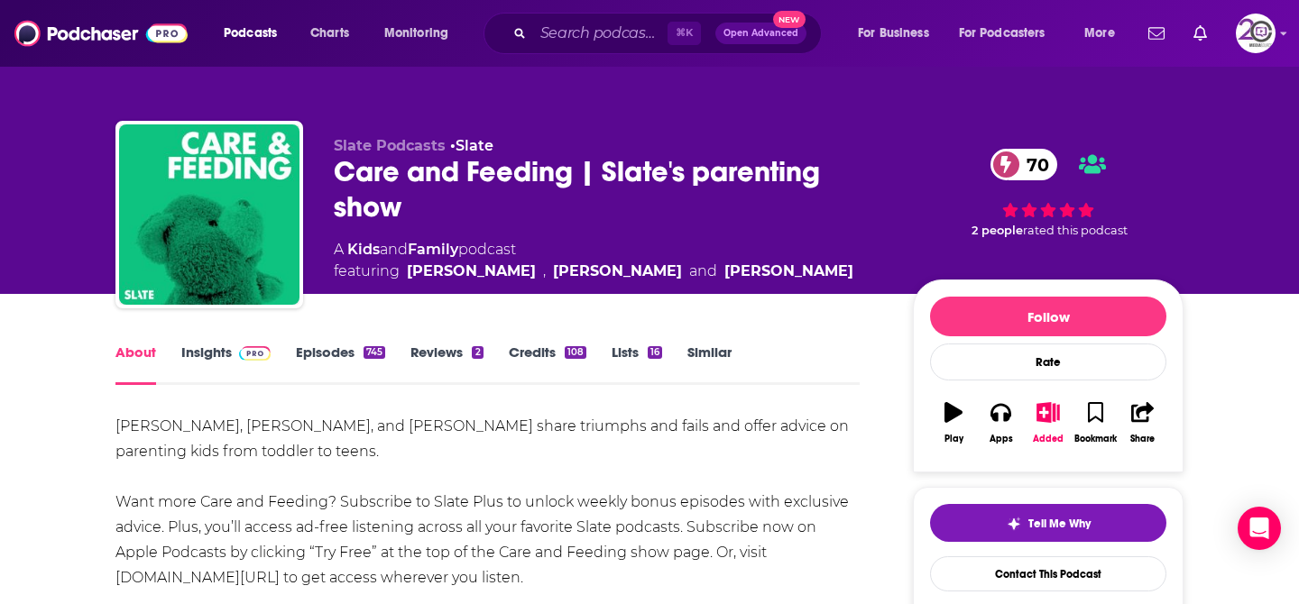
click at [236, 506] on div "Zak Rosen, Elizabeth Newcamp, and Lucy Lopez share triumphs and fails and offer…" at bounding box center [487, 502] width 744 height 177
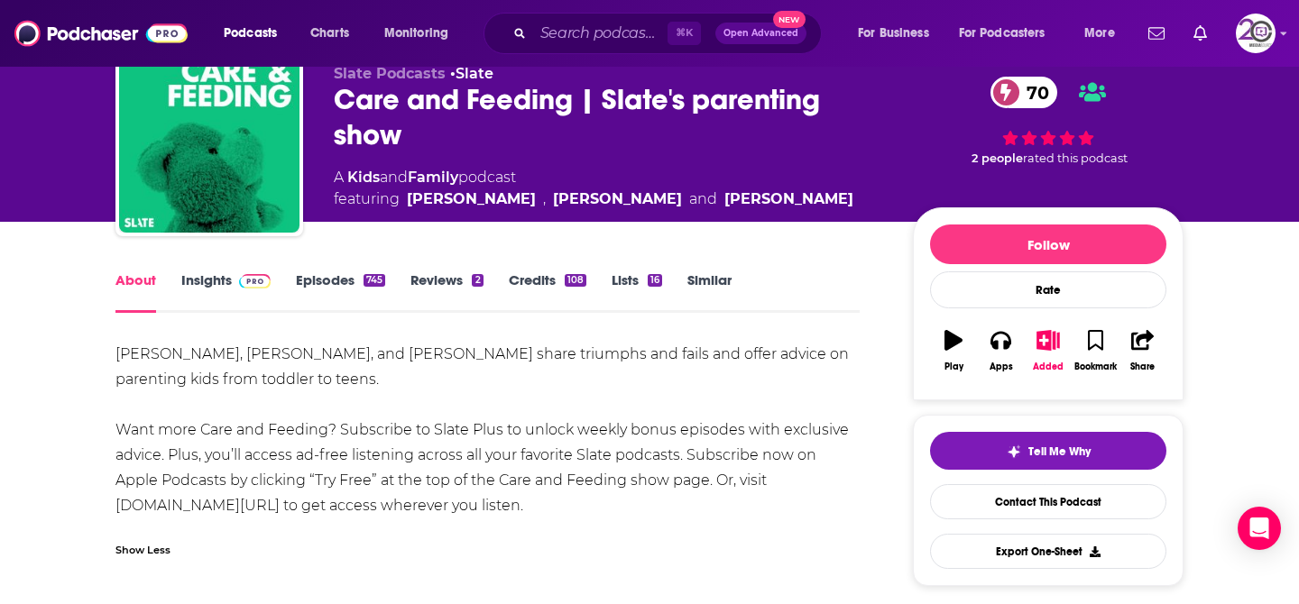
scroll to position [108, 0]
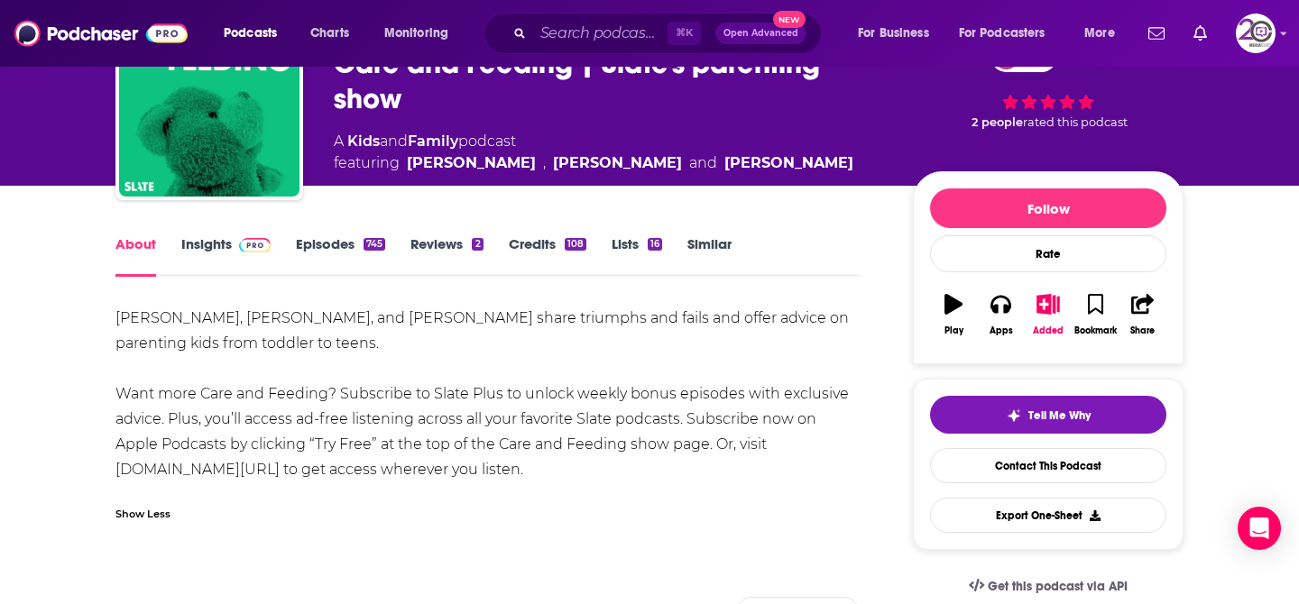
click at [234, 247] on span at bounding box center [251, 243] width 39 height 17
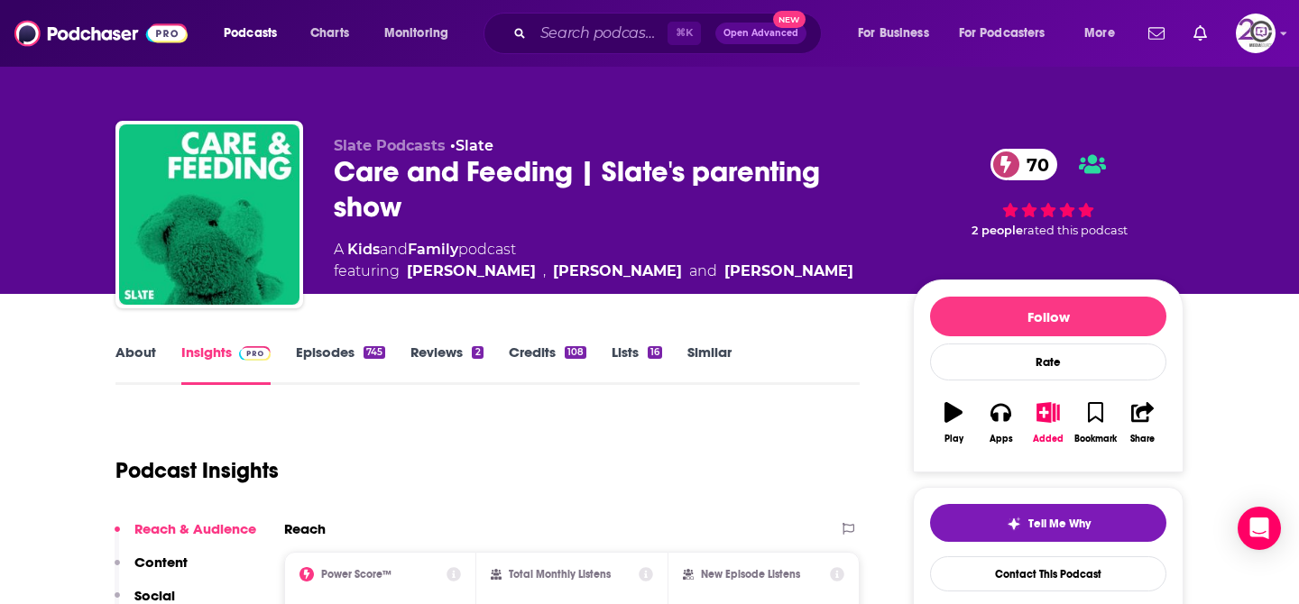
click at [372, 345] on link "Episodes 745" at bounding box center [340, 364] width 89 height 41
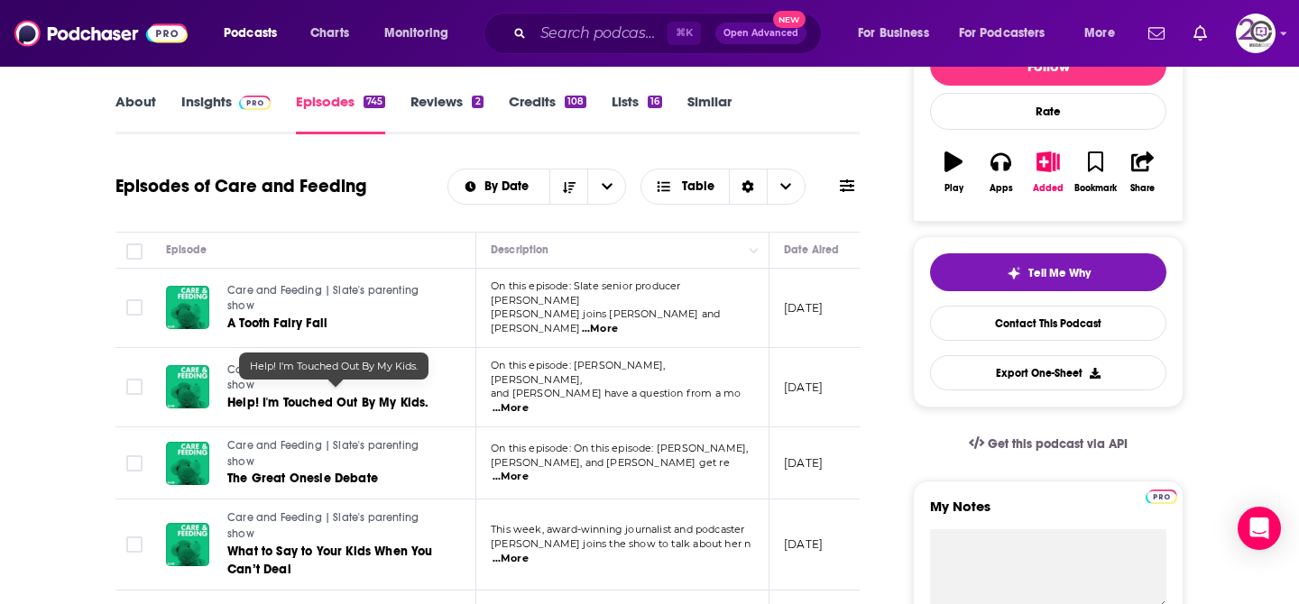
scroll to position [253, 0]
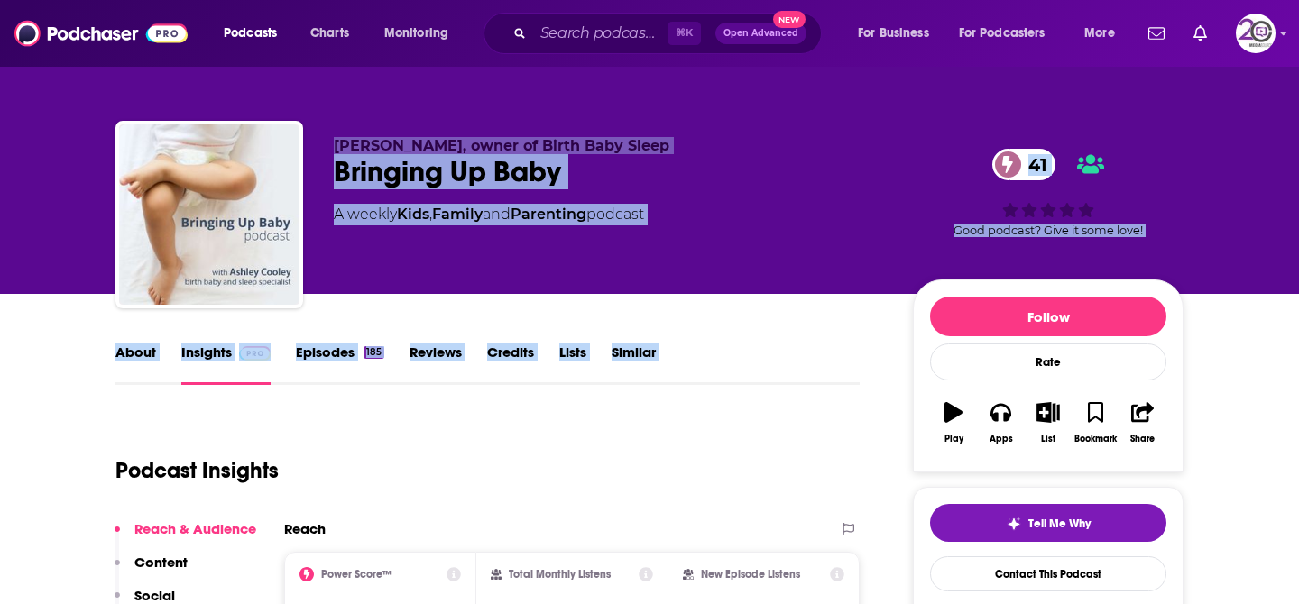
drag, startPoint x: 382, startPoint y: 428, endPoint x: 523, endPoint y: -46, distance: 494.9
click at [523, 0] on html "Podcasts Charts Monitoring ⌘ K Open Advanced New For Business For Podcasters Mo…" at bounding box center [649, 302] width 1299 height 604
click at [145, 346] on link "About" at bounding box center [135, 364] width 41 height 41
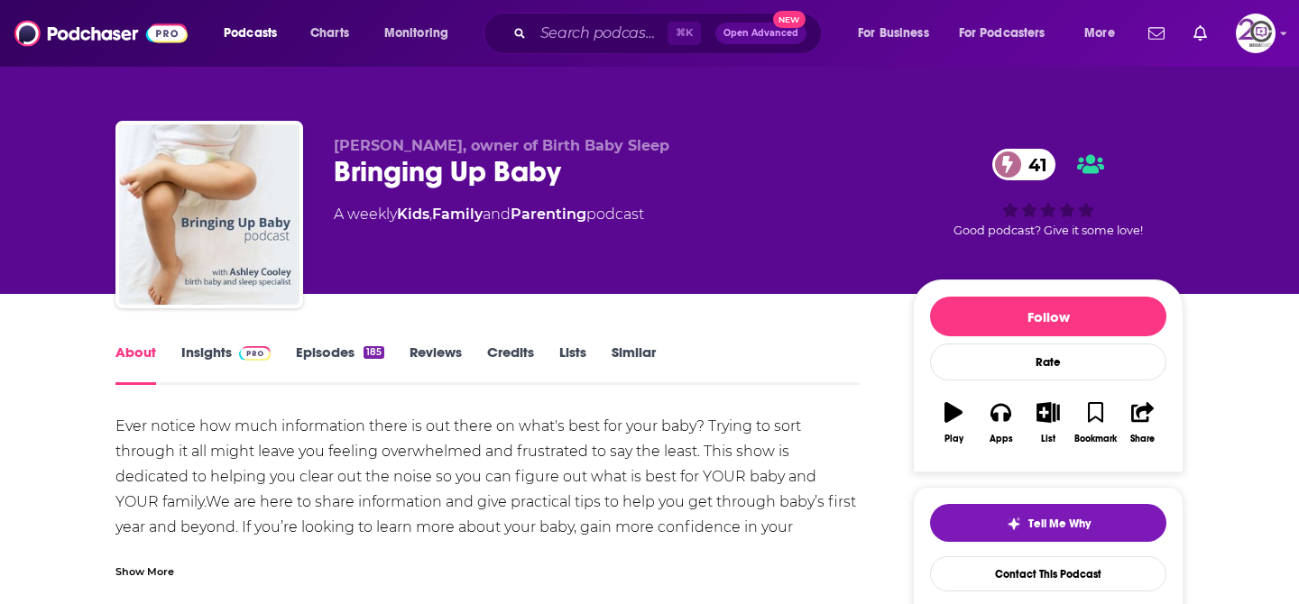
click at [544, 159] on div "Bringing Up Baby [DEMOGRAPHIC_DATA]" at bounding box center [609, 171] width 550 height 35
click at [554, 173] on div "Bringing Up Baby [DEMOGRAPHIC_DATA]" at bounding box center [609, 171] width 550 height 35
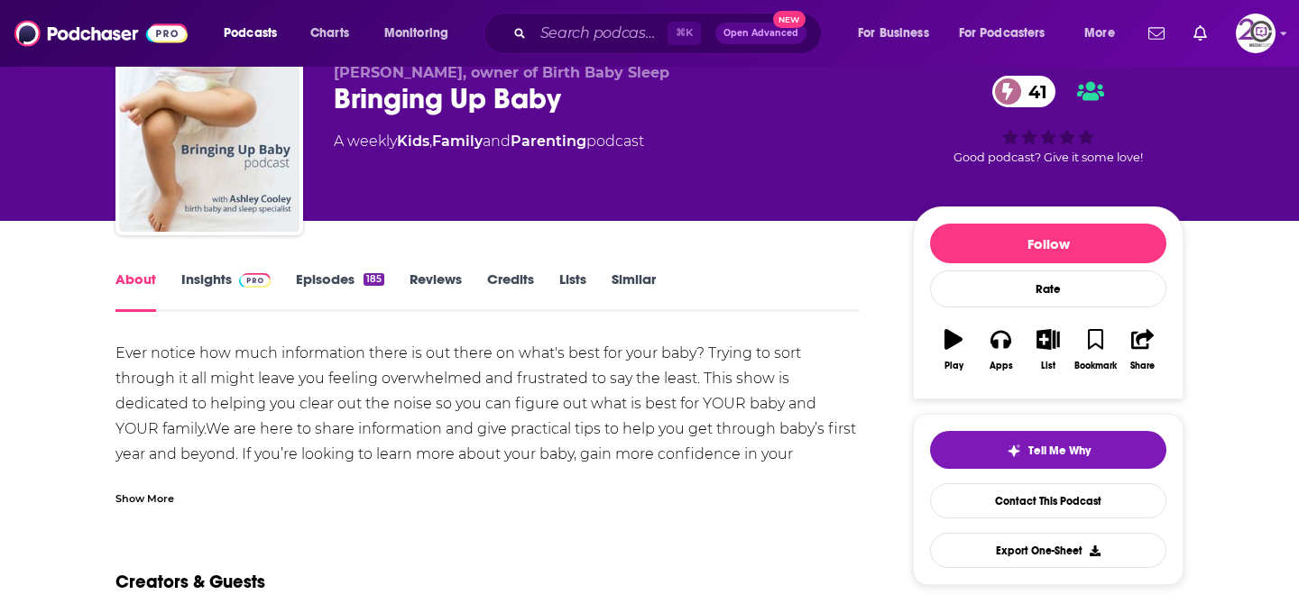
scroll to position [108, 0]
